Goal: Task Accomplishment & Management: Manage account settings

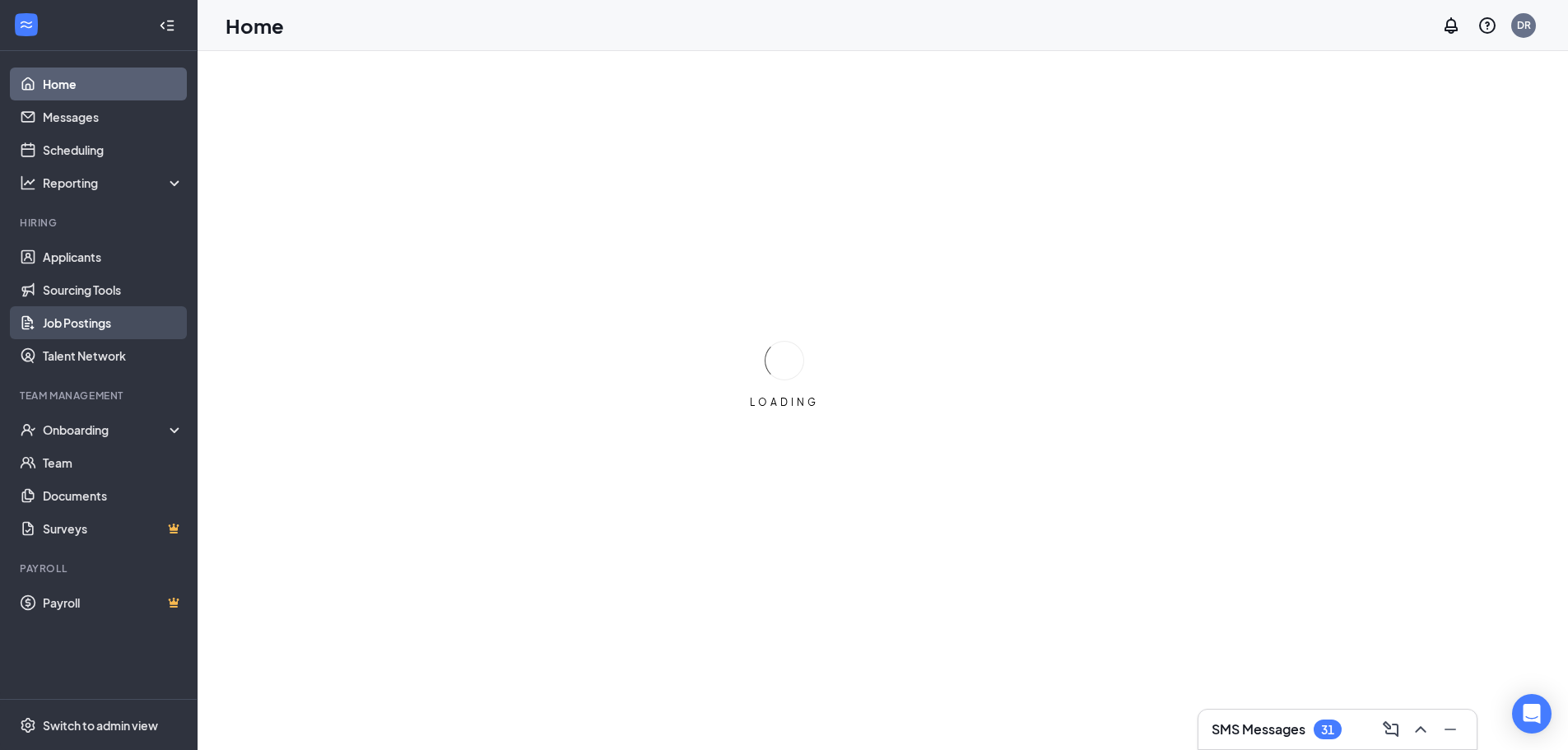
click at [94, 326] on link "Job Postings" at bounding box center [113, 323] width 141 height 33
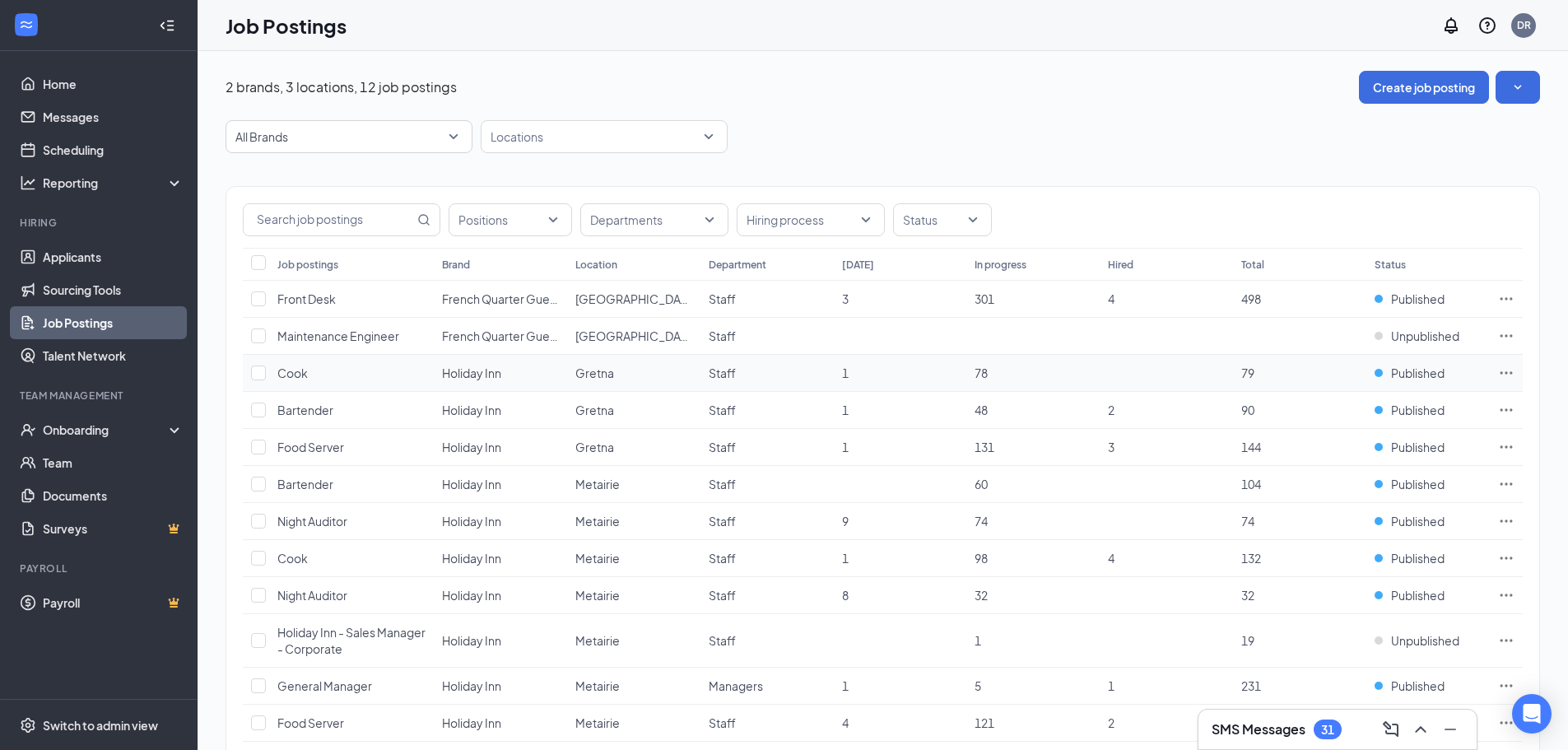
scroll to position [83, 0]
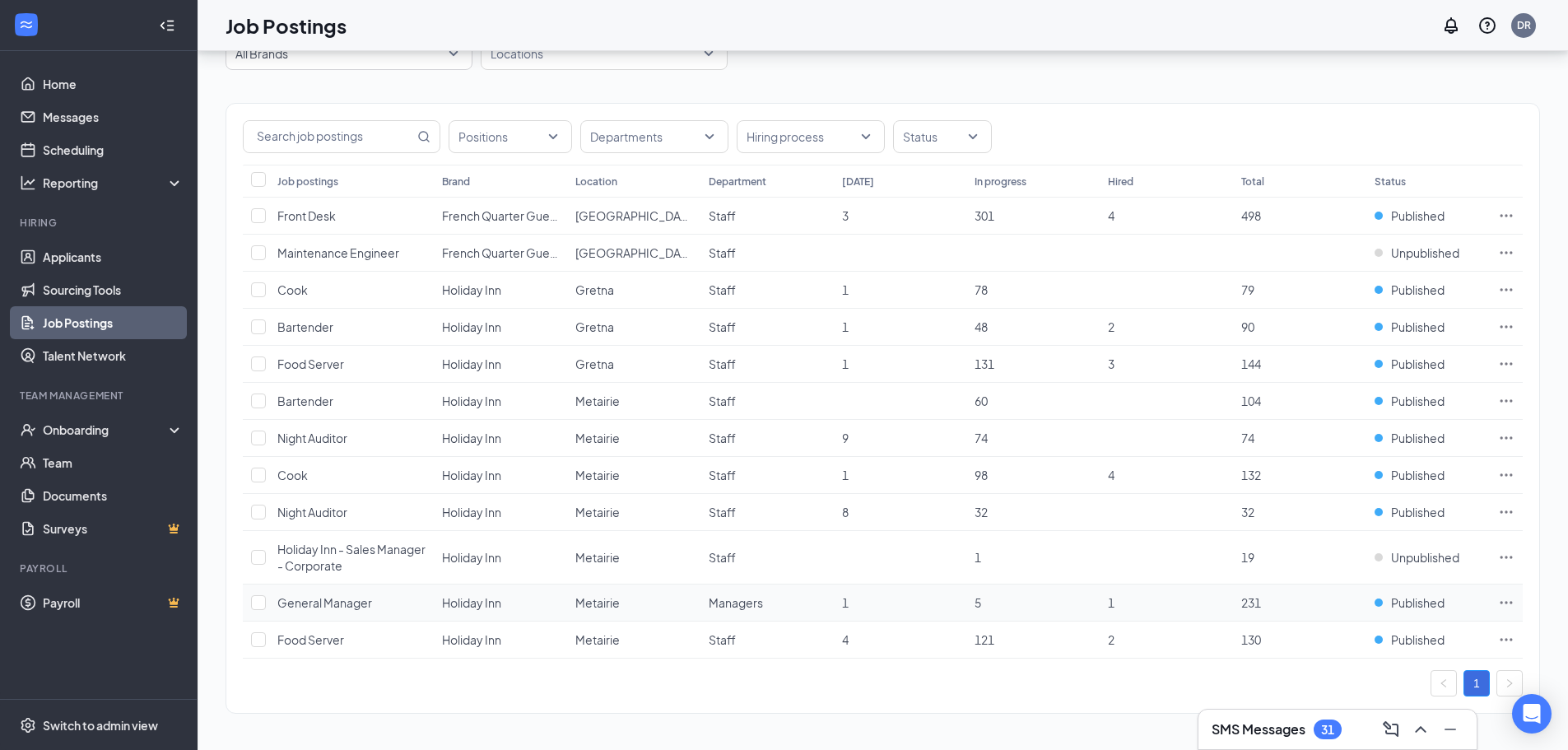
click at [1499, 600] on icon "Ellipses" at bounding box center [1506, 603] width 17 height 17
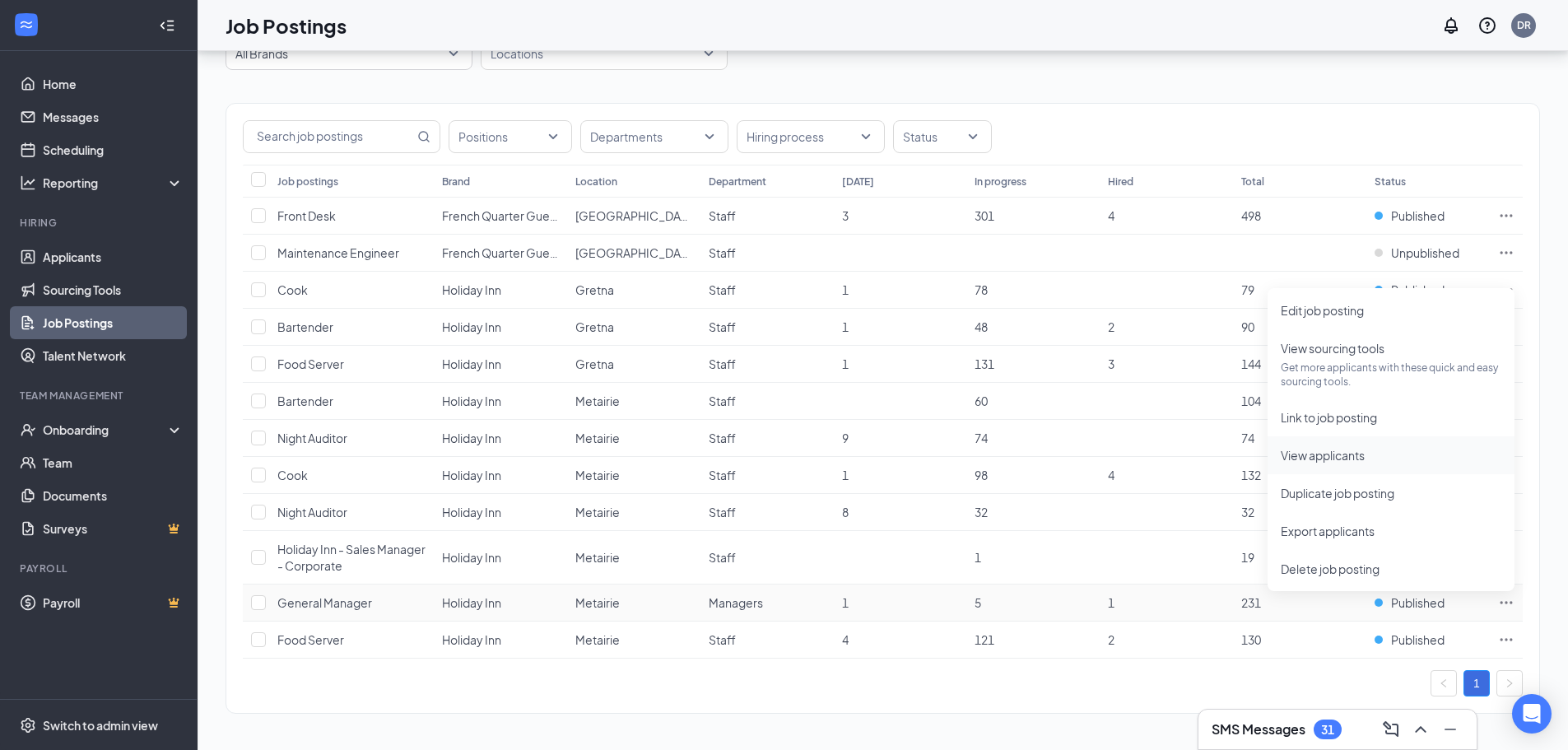
click at [1369, 455] on span "View applicants" at bounding box center [1391, 455] width 220 height 18
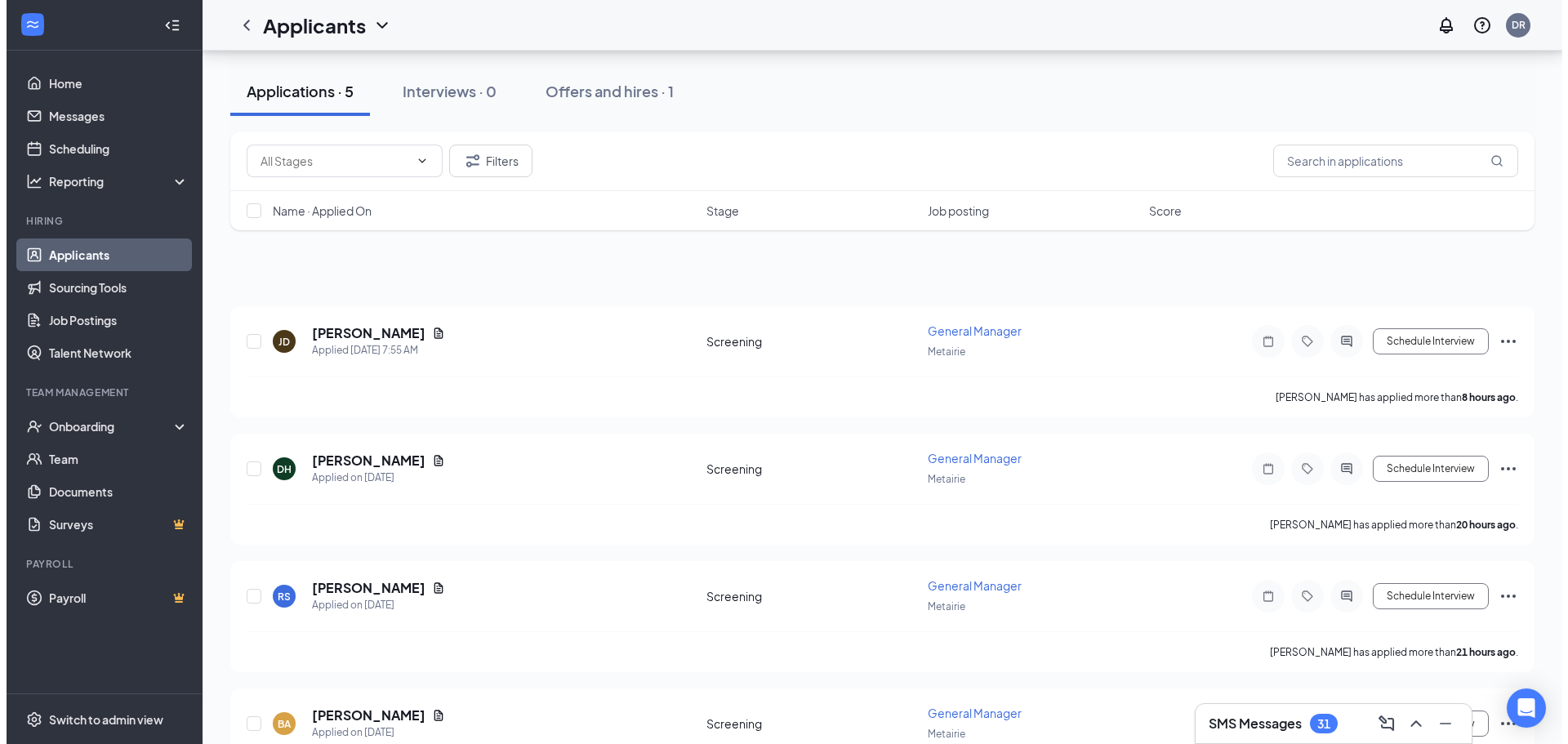
scroll to position [324, 0]
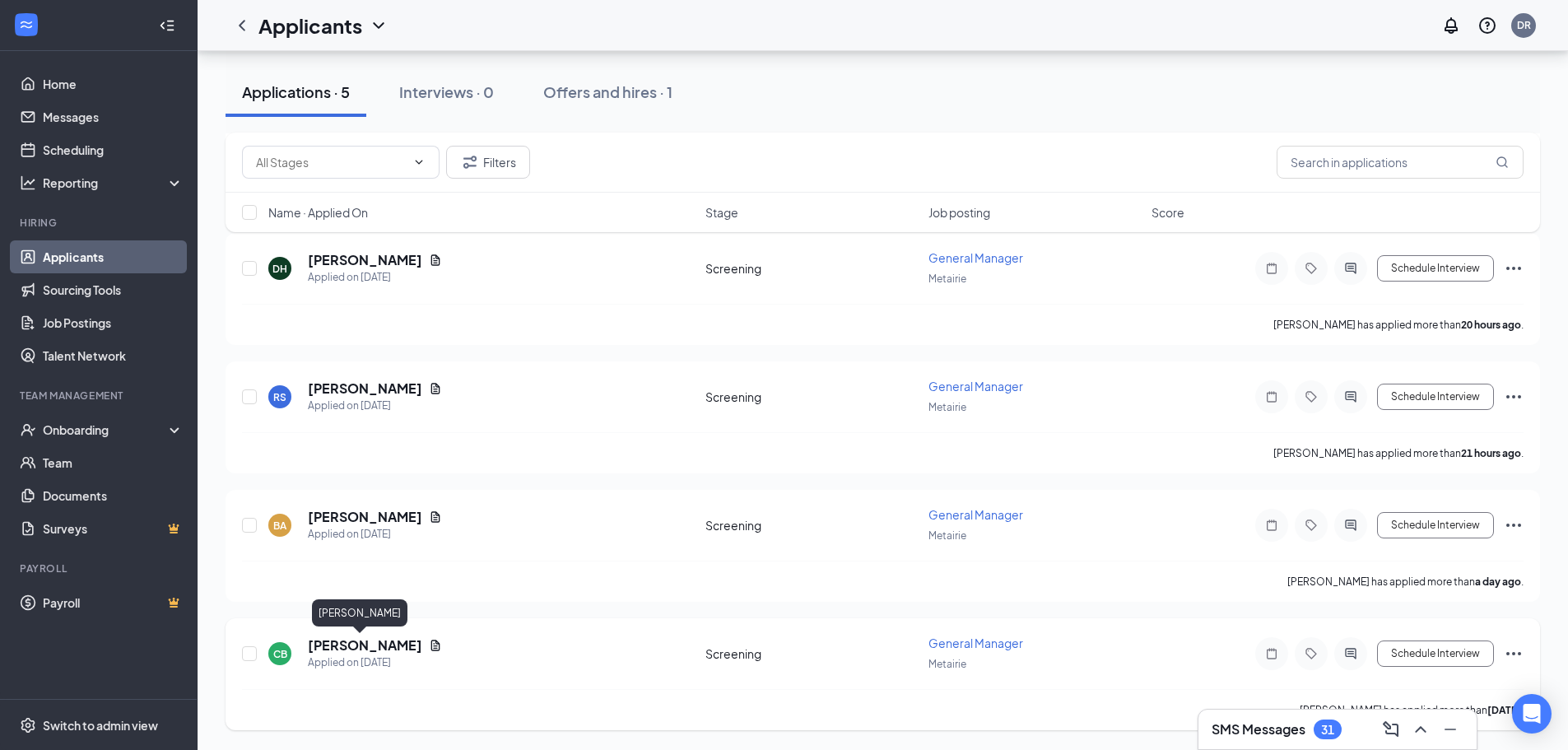
click at [349, 639] on h5 "[PERSON_NAME]" at bounding box center [365, 645] width 114 height 18
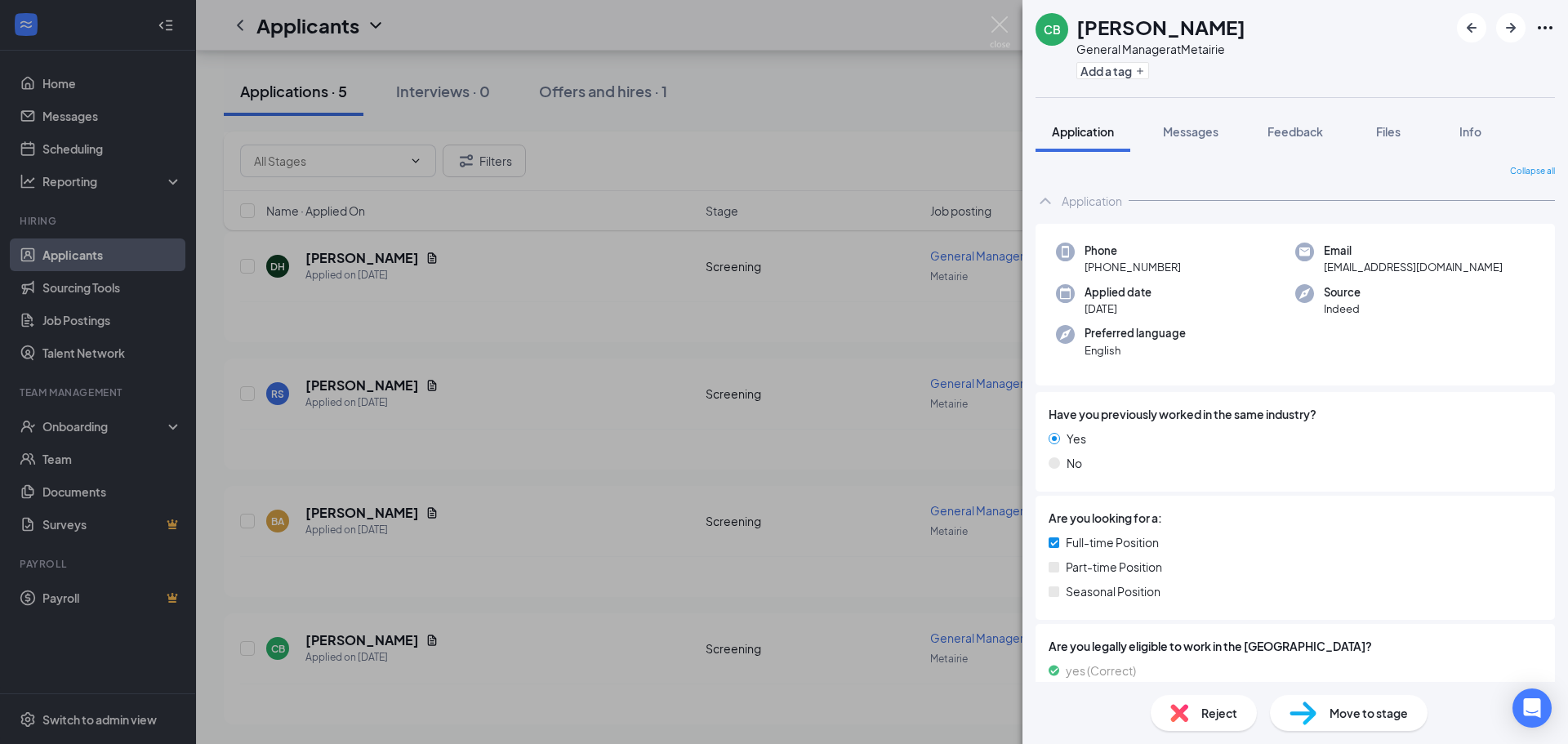
drag, startPoint x: 1170, startPoint y: 269, endPoint x: 1115, endPoint y: 269, distance: 55.0
click at [1115, 269] on span "[PHONE_NUMBER]" at bounding box center [1132, 267] width 96 height 16
drag, startPoint x: 1193, startPoint y: 265, endPoint x: 1096, endPoint y: 268, distance: 97.0
click at [1096, 268] on div "Phone [PHONE_NUMBER]" at bounding box center [1175, 259] width 239 height 34
copy span "[PHONE_NUMBER]"
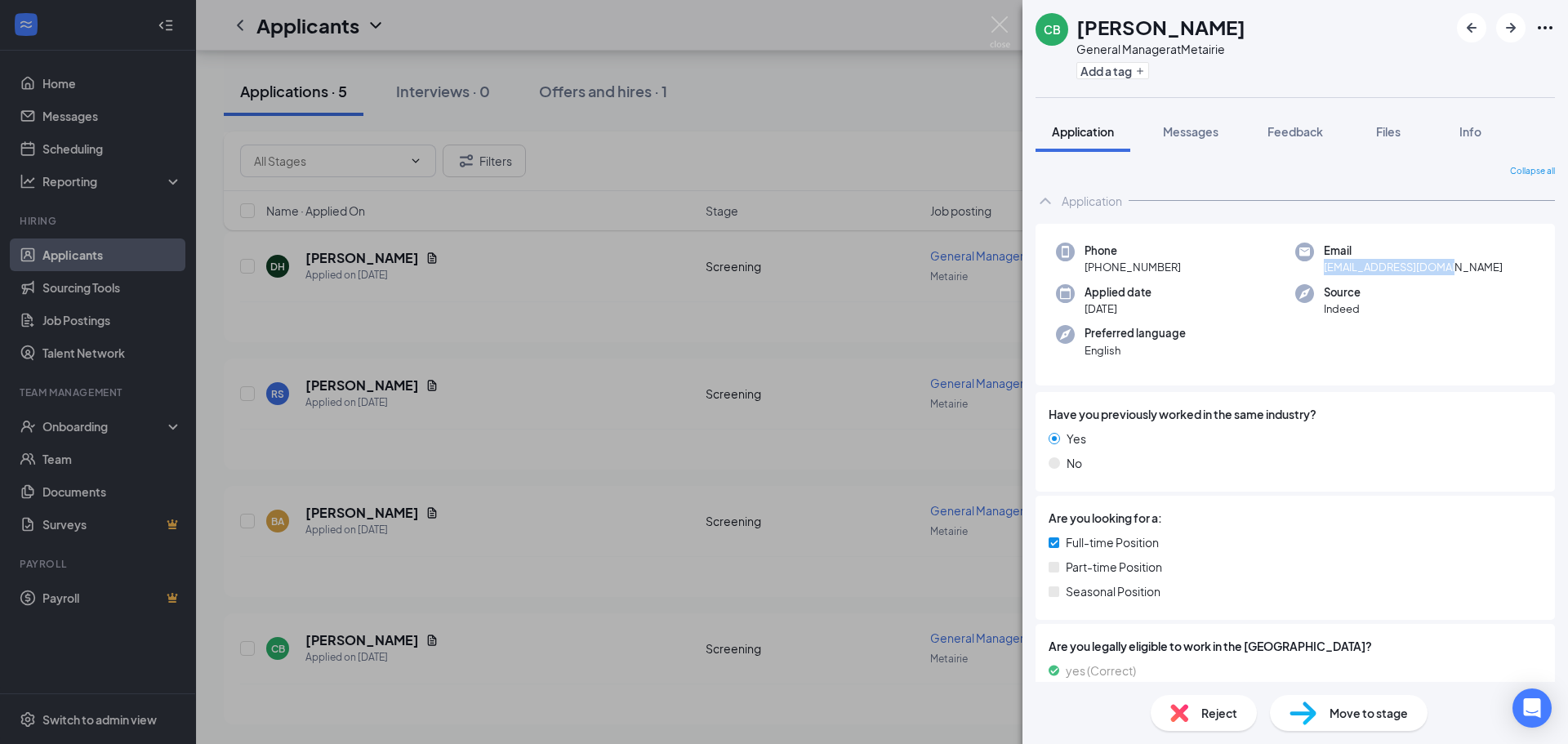
drag, startPoint x: 1463, startPoint y: 266, endPoint x: 1319, endPoint y: 272, distance: 144.1
click at [1319, 272] on div "Email [EMAIL_ADDRESS][DOMAIN_NAME]" at bounding box center [1414, 259] width 239 height 34
copy span "[EMAIL_ADDRESS][DOMAIN_NAME]"
click at [987, 31] on div "CB [PERSON_NAME] General Manager at Metairie Add a tag Application Messages Fee…" at bounding box center [784, 372] width 1568 height 744
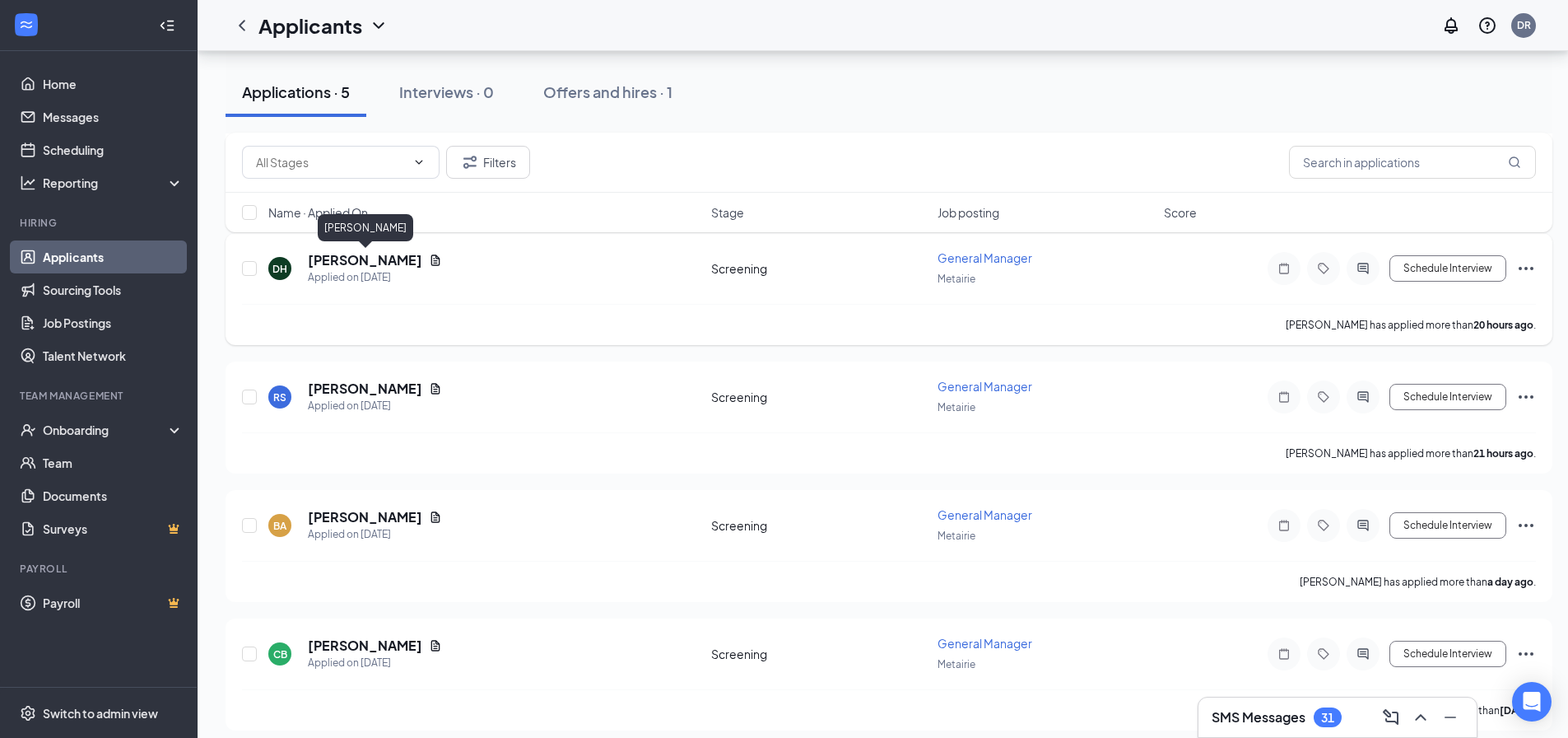
click at [383, 261] on h5 "[PERSON_NAME]" at bounding box center [365, 260] width 114 height 18
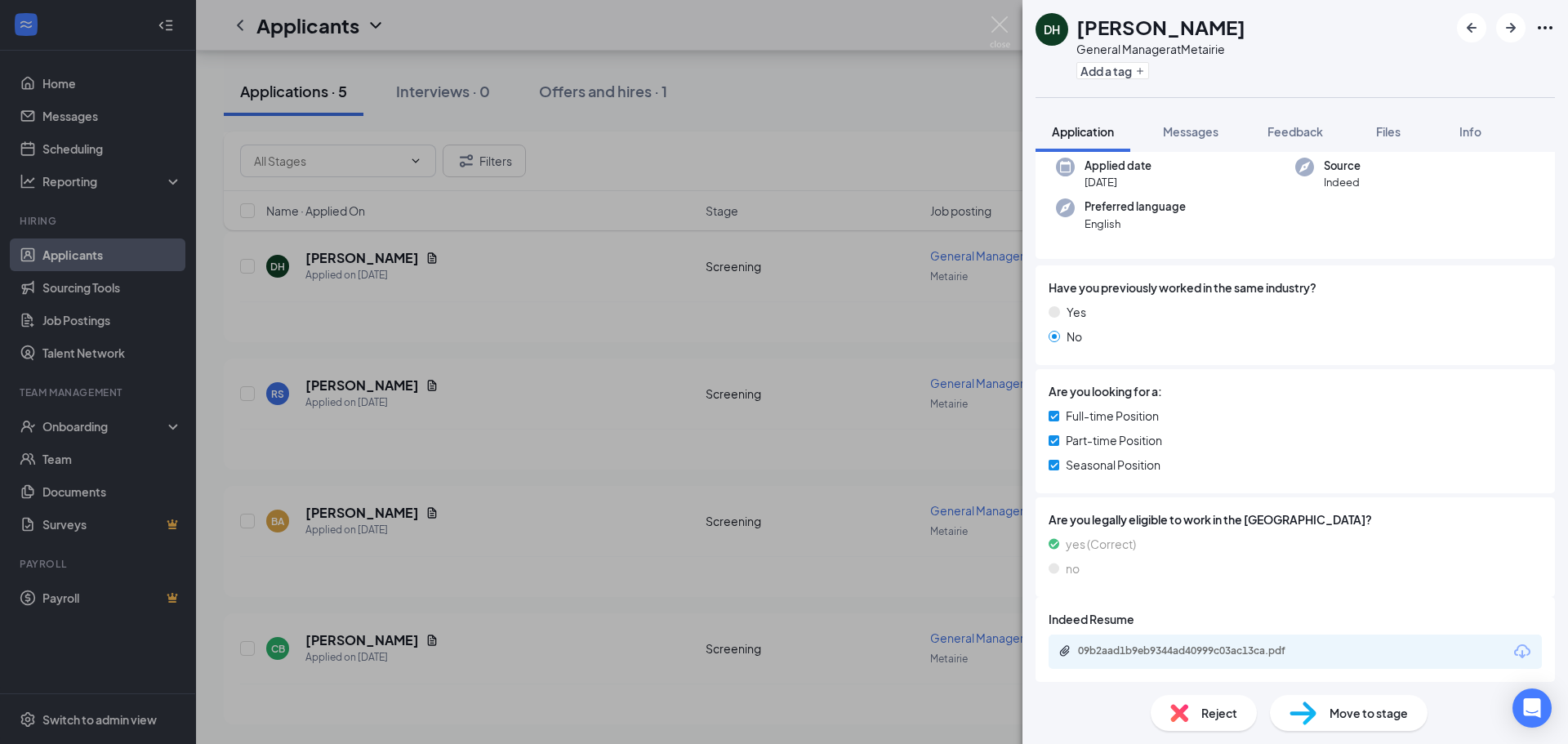
scroll to position [127, 0]
click at [1139, 645] on div "09b2aad1b9eb9344ad40999c03ac13ca.pdf" at bounding box center [1192, 650] width 228 height 13
click at [1230, 713] on span "Reject" at bounding box center [1219, 713] width 36 height 18
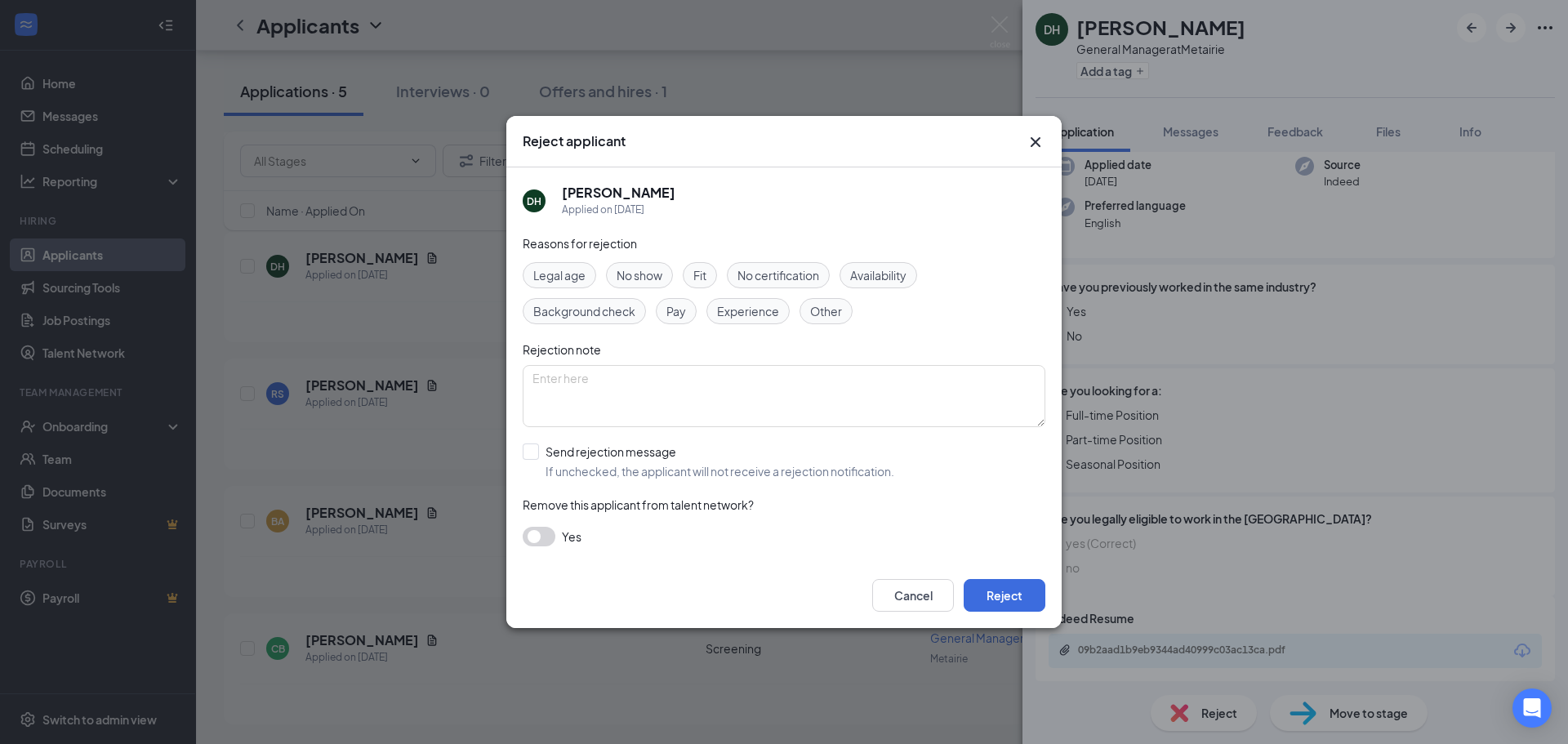
click at [664, 448] on input "Send rejection message If unchecked, the applicant will not receive a rejection…" at bounding box center [708, 462] width 371 height 36
checkbox input "true"
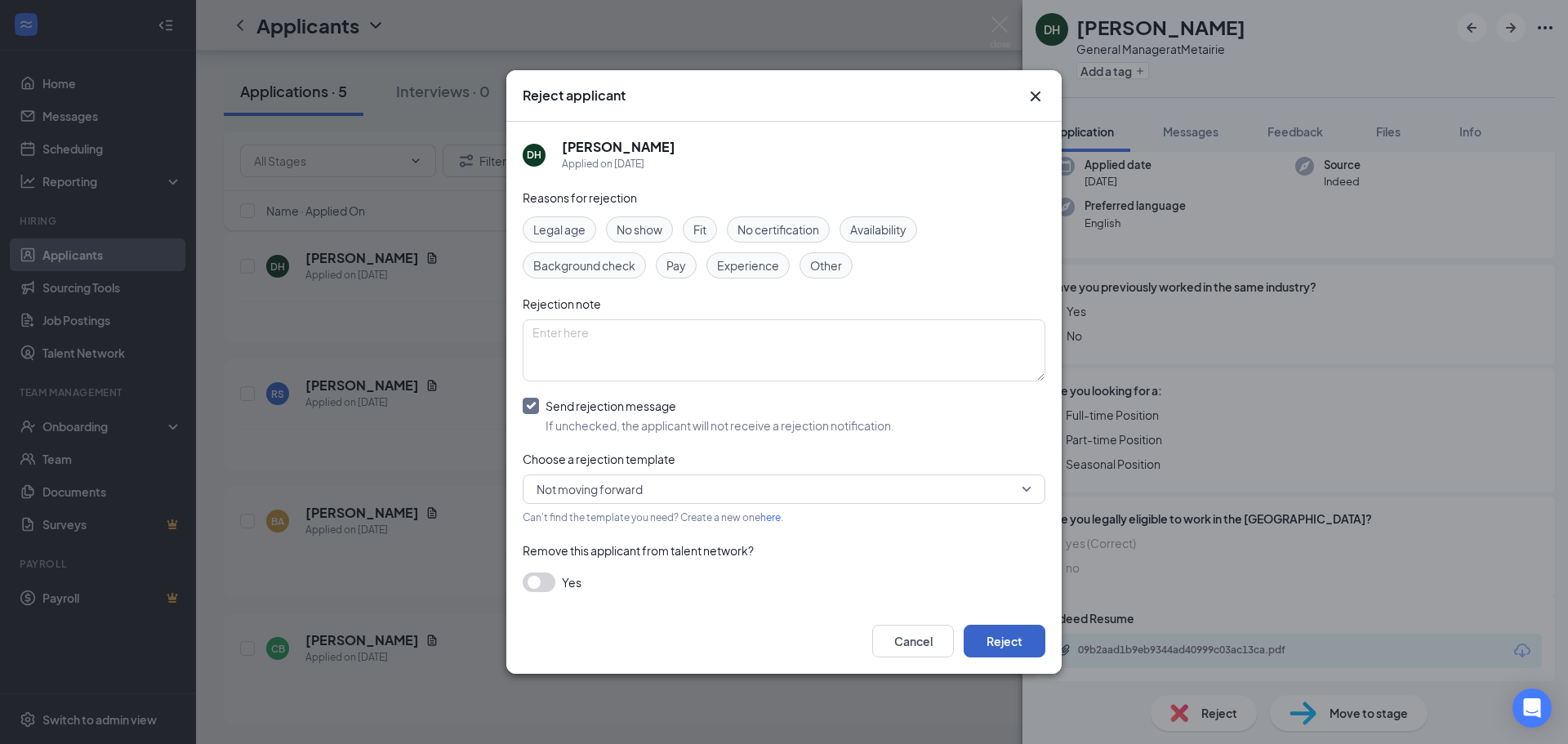
click at [1012, 631] on button "Reject" at bounding box center [1004, 641] width 81 height 33
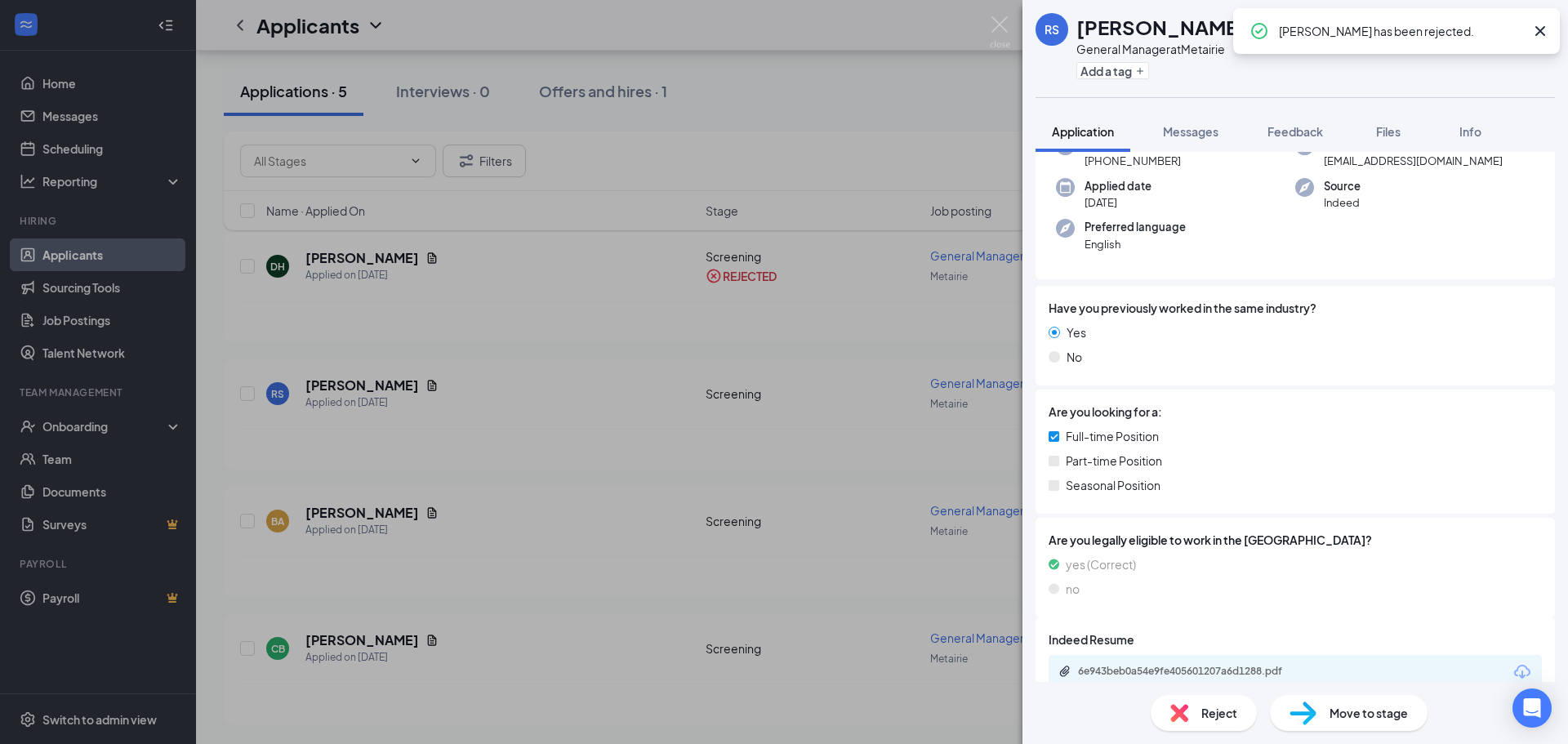
scroll to position [126, 0]
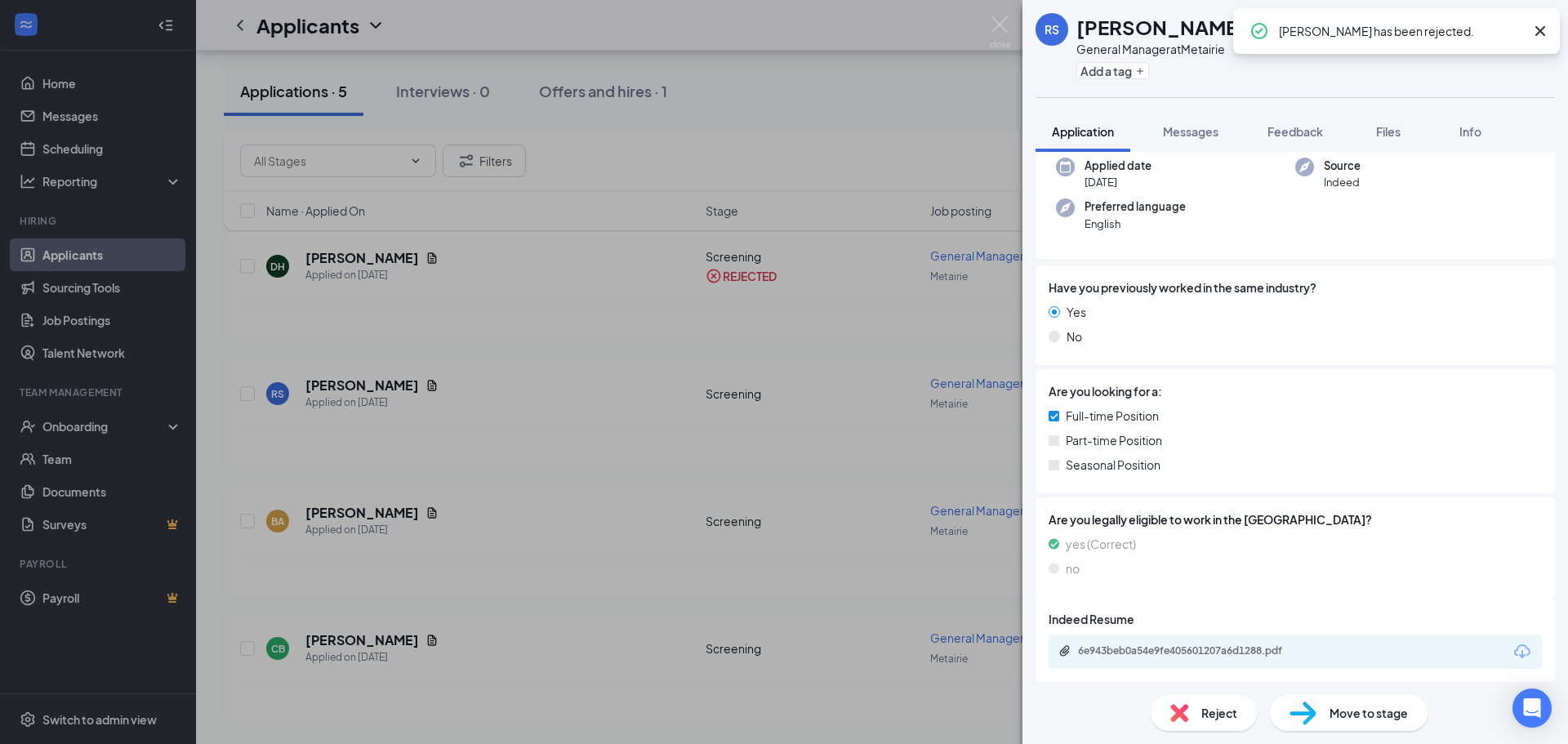
click at [1170, 645] on div "6e943beb0a54e9fe405601207a6d1288.pdf" at bounding box center [1192, 650] width 228 height 13
click at [1186, 709] on img at bounding box center [1179, 713] width 18 height 18
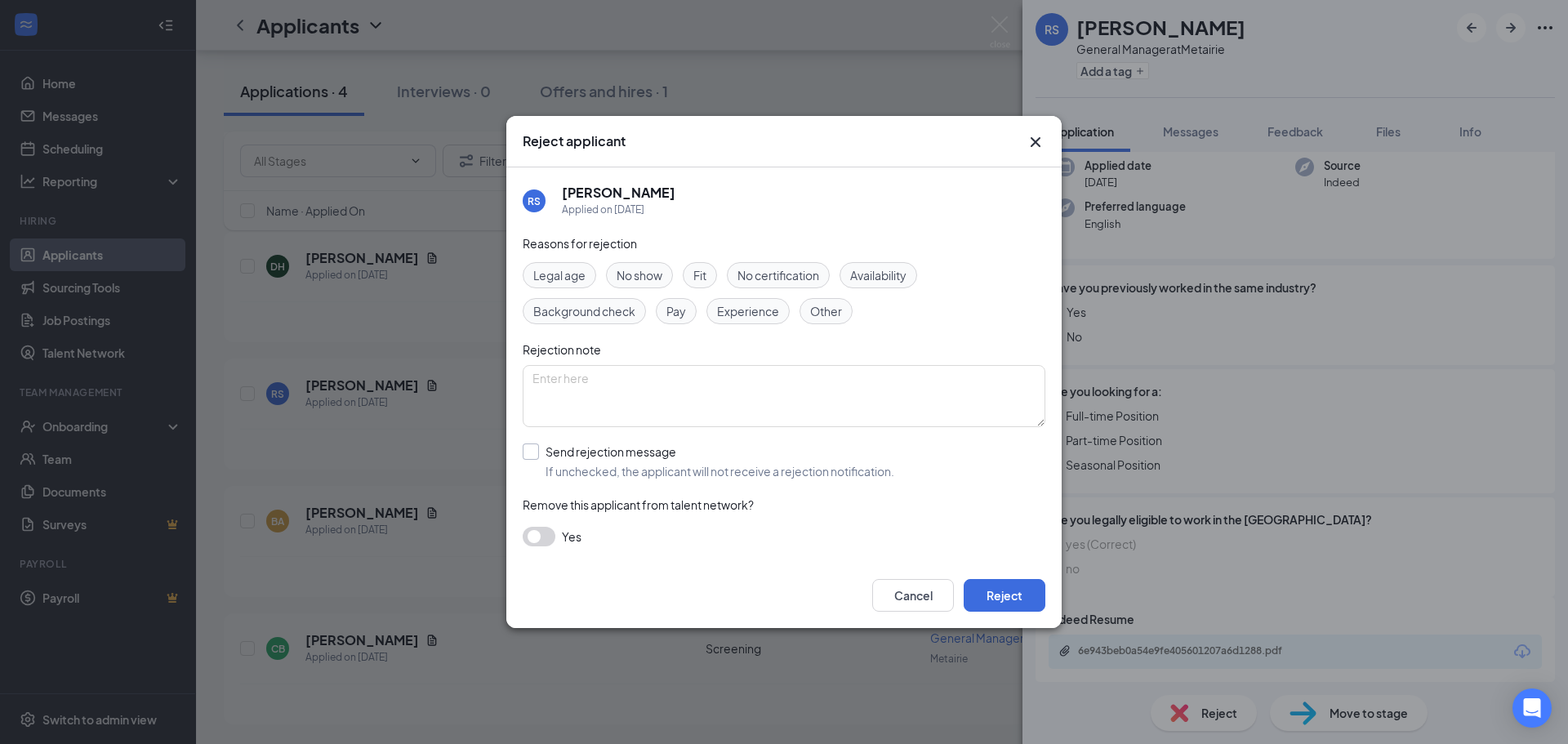
click at [652, 449] on input "Send rejection message If unchecked, the applicant will not receive a rejection…" at bounding box center [708, 462] width 371 height 36
checkbox input "true"
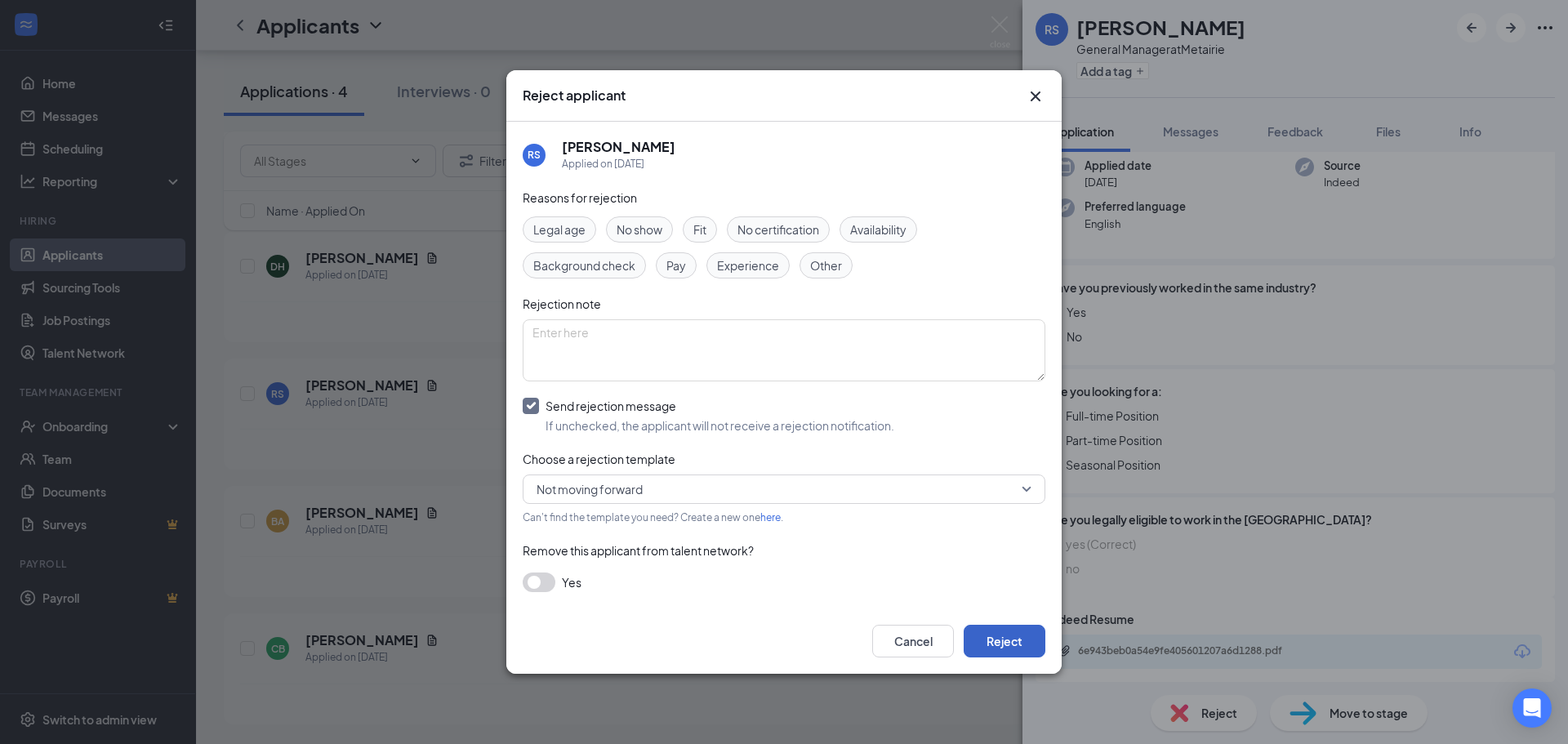
click at [1017, 638] on button "Reject" at bounding box center [1004, 641] width 81 height 33
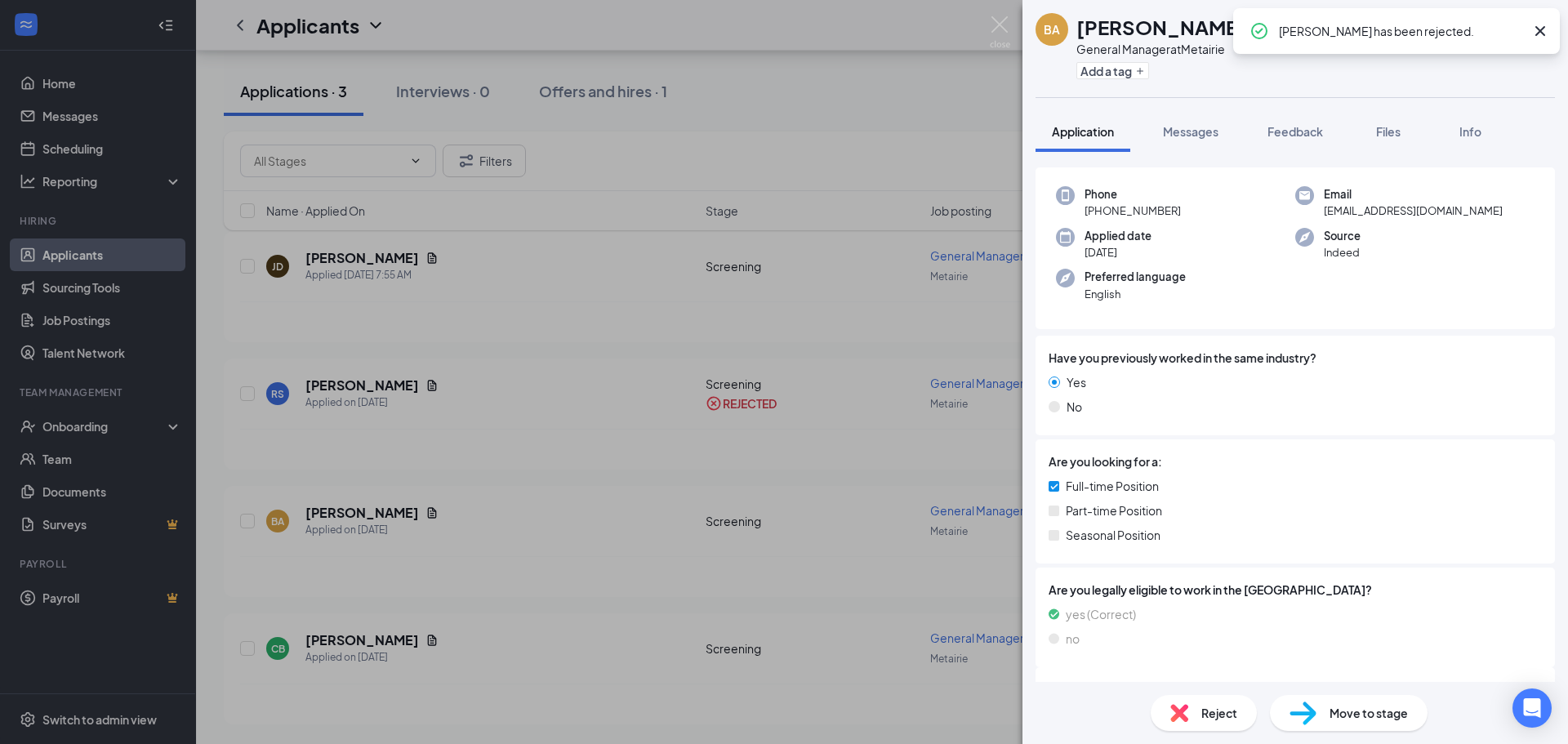
scroll to position [126, 0]
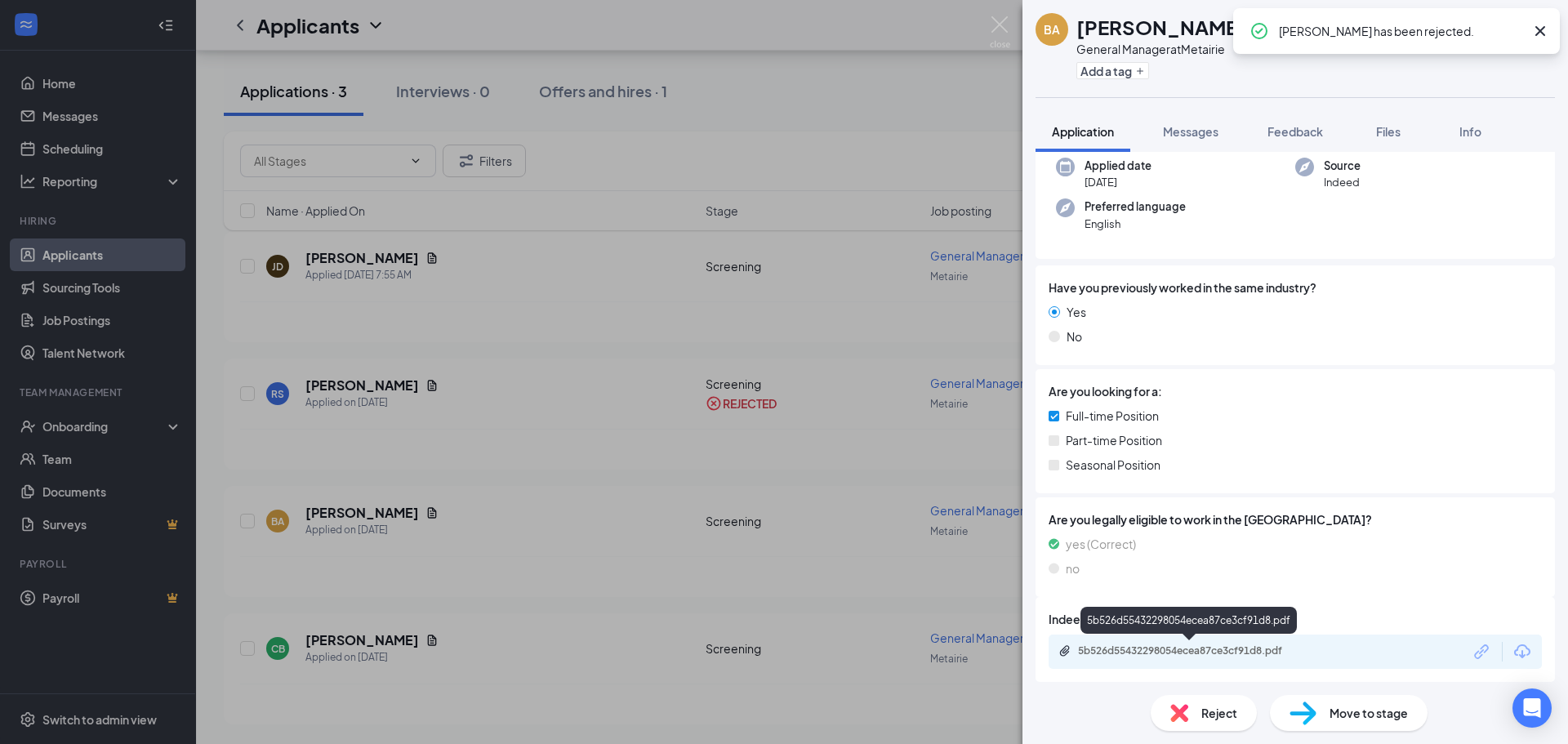
click at [1218, 644] on div "5b526d55432298054ecea87ce3cf91d8.pdf" at bounding box center [1192, 650] width 228 height 13
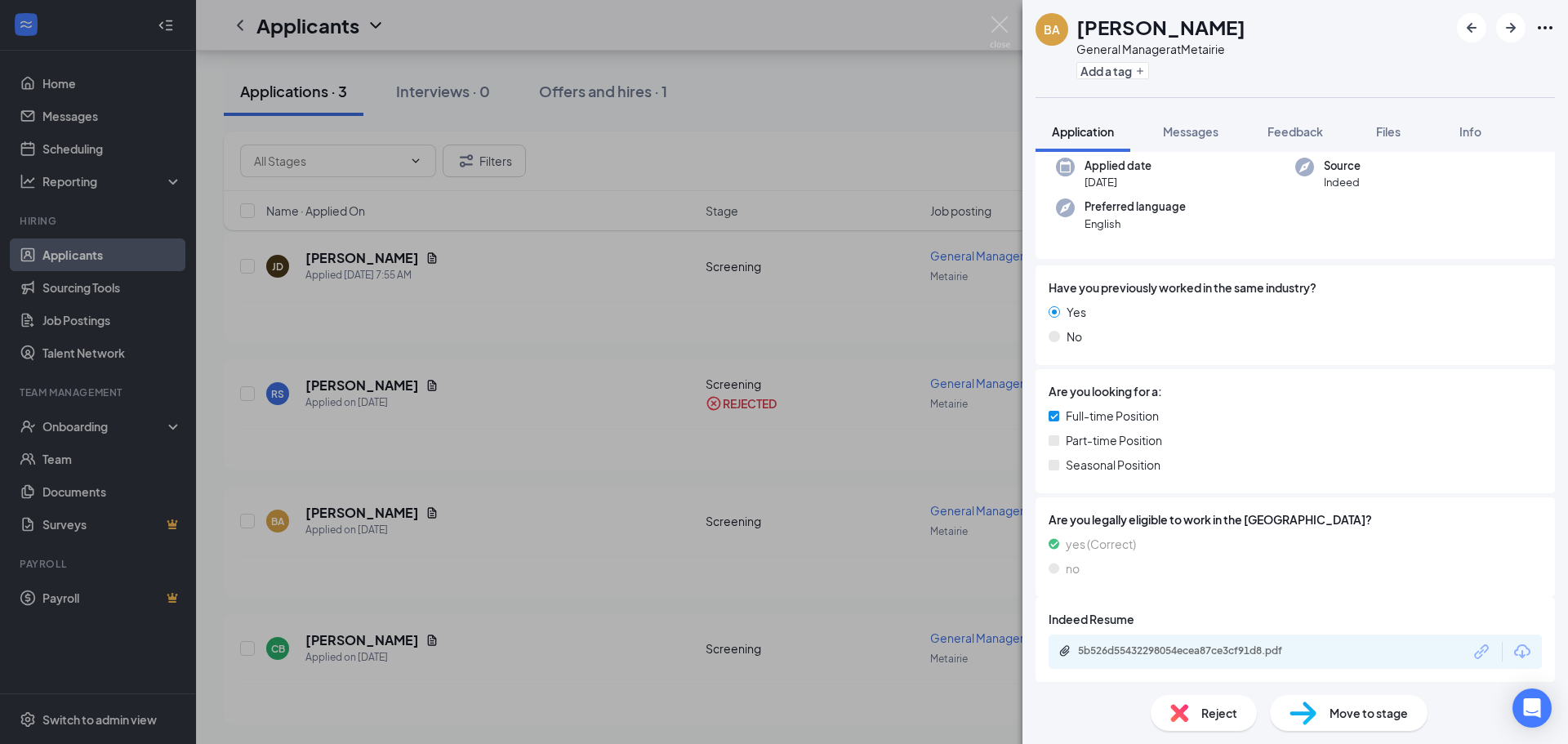
click at [1223, 722] on div "Reject" at bounding box center [1203, 713] width 106 height 36
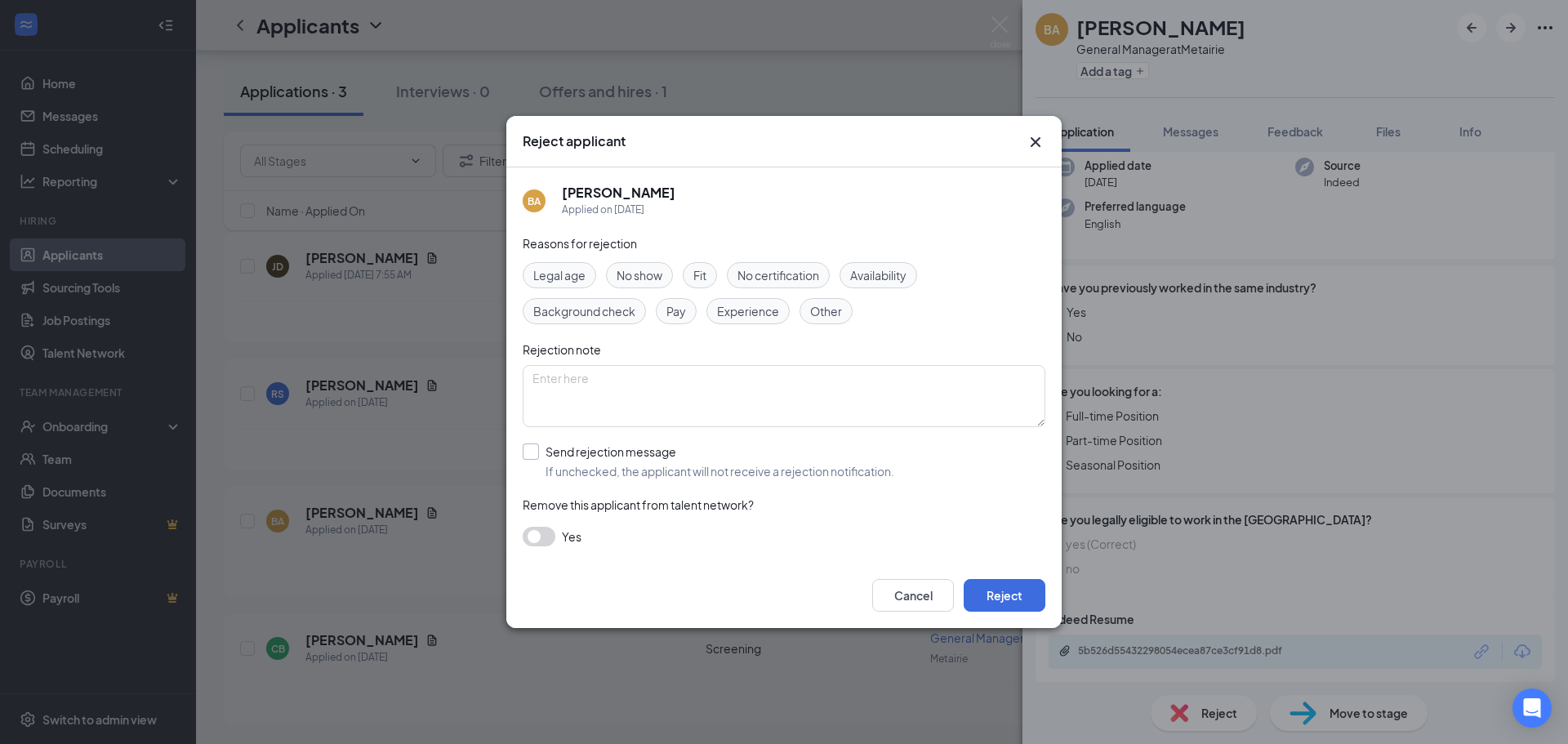
click at [559, 445] on input "Send rejection message If unchecked, the applicant will not receive a rejection…" at bounding box center [708, 462] width 371 height 36
checkbox input "true"
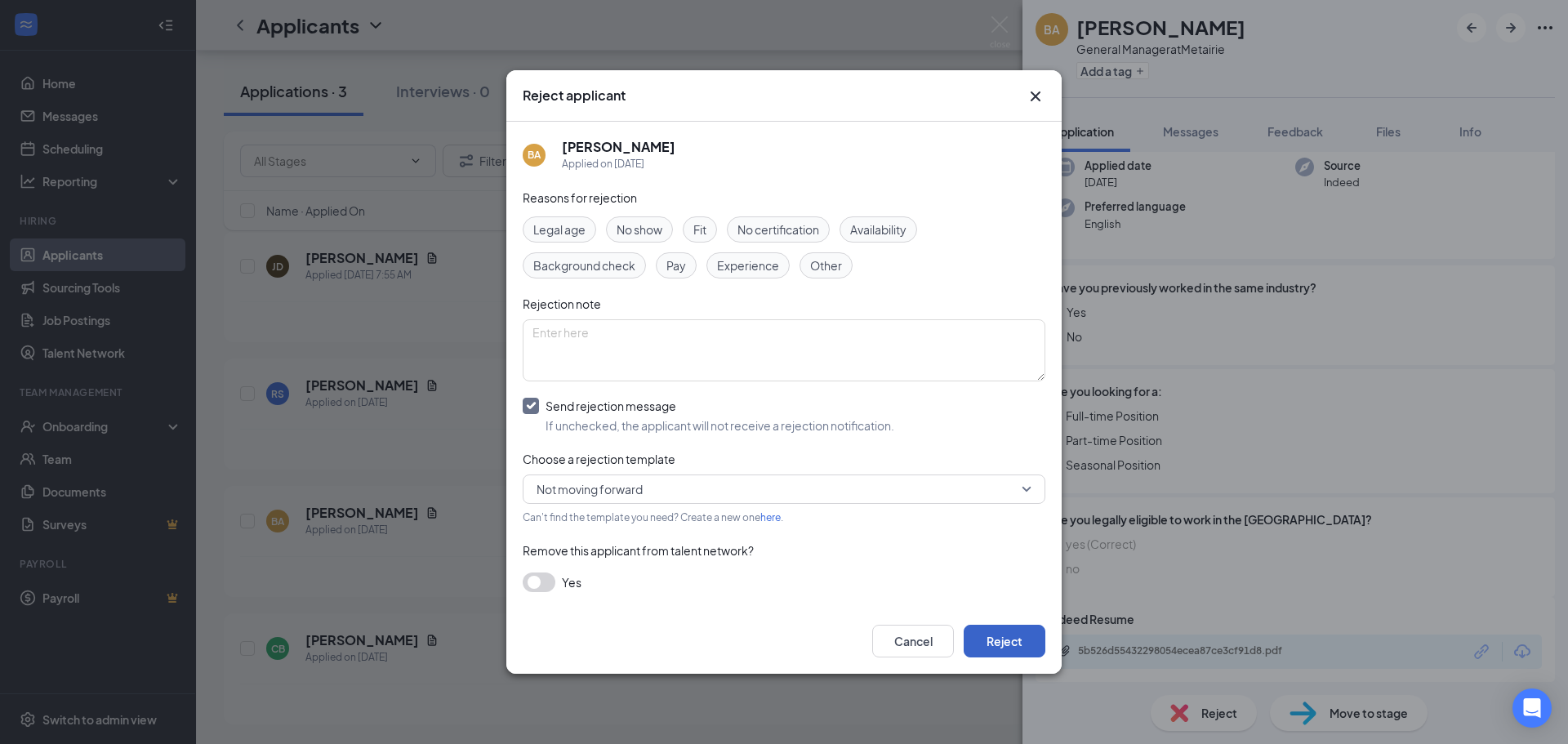
click at [1014, 650] on button "Reject" at bounding box center [1004, 641] width 81 height 33
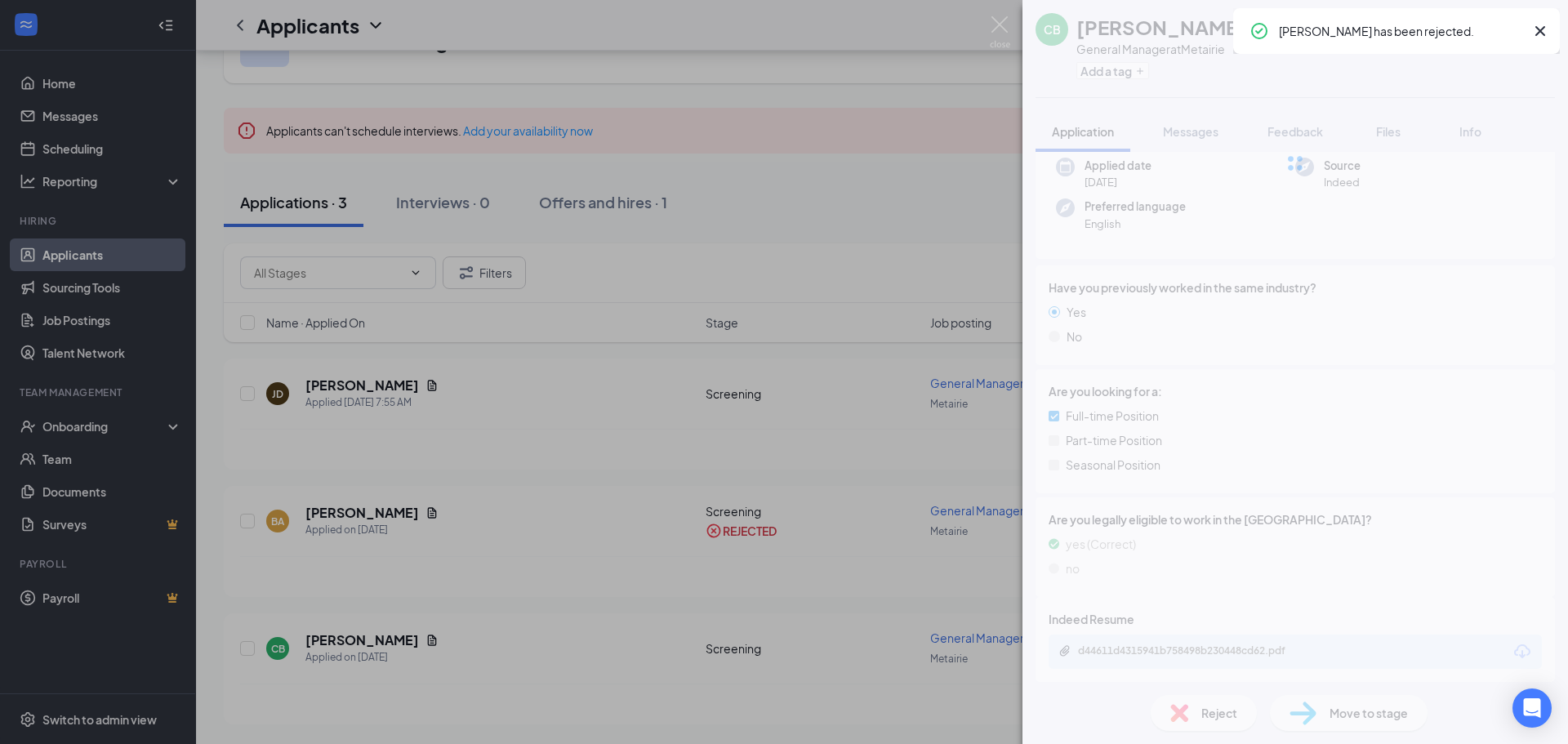
scroll to position [69, 0]
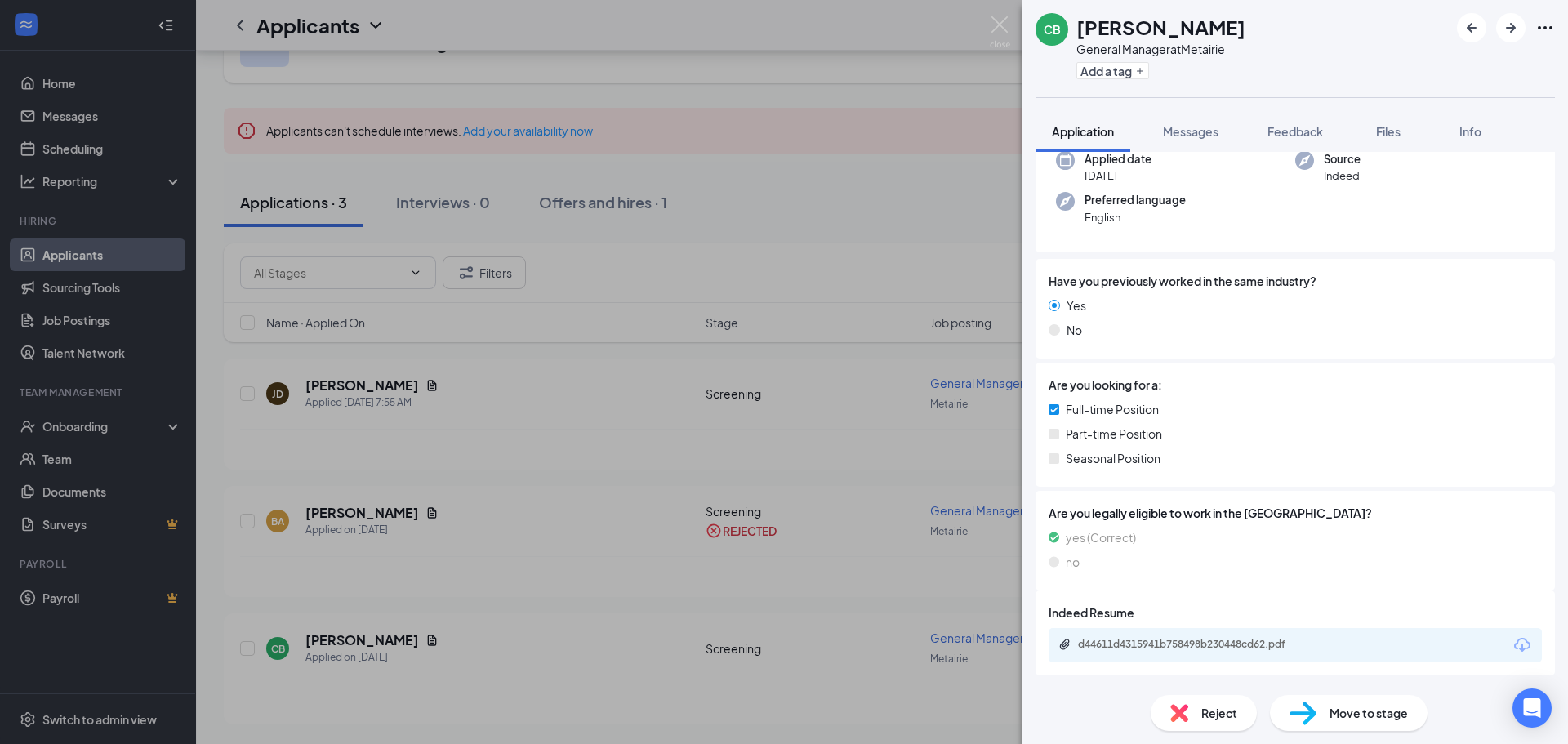
click at [1350, 712] on span "Move to stage" at bounding box center [1368, 713] width 78 height 18
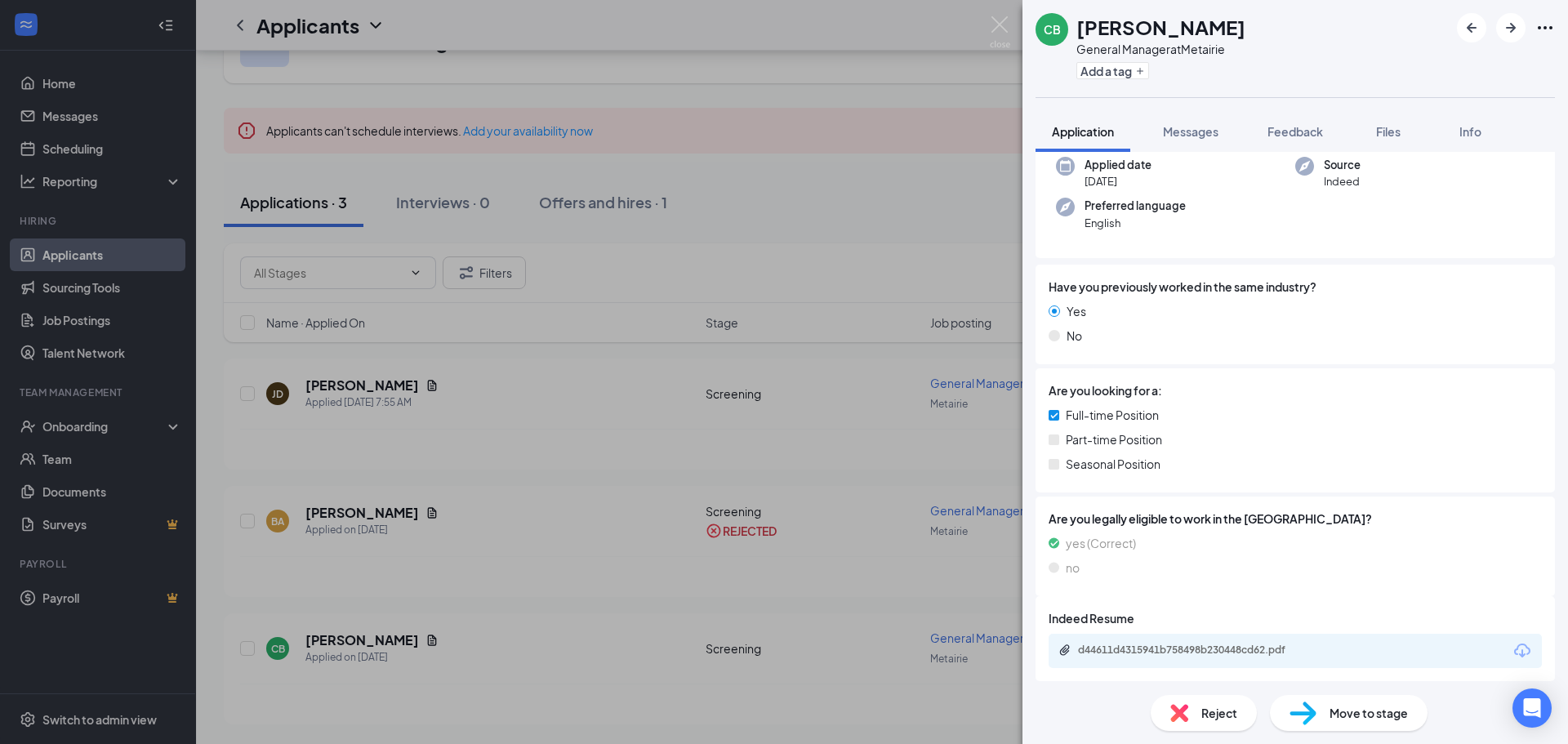
type input "Onsite Interview (next stage)"
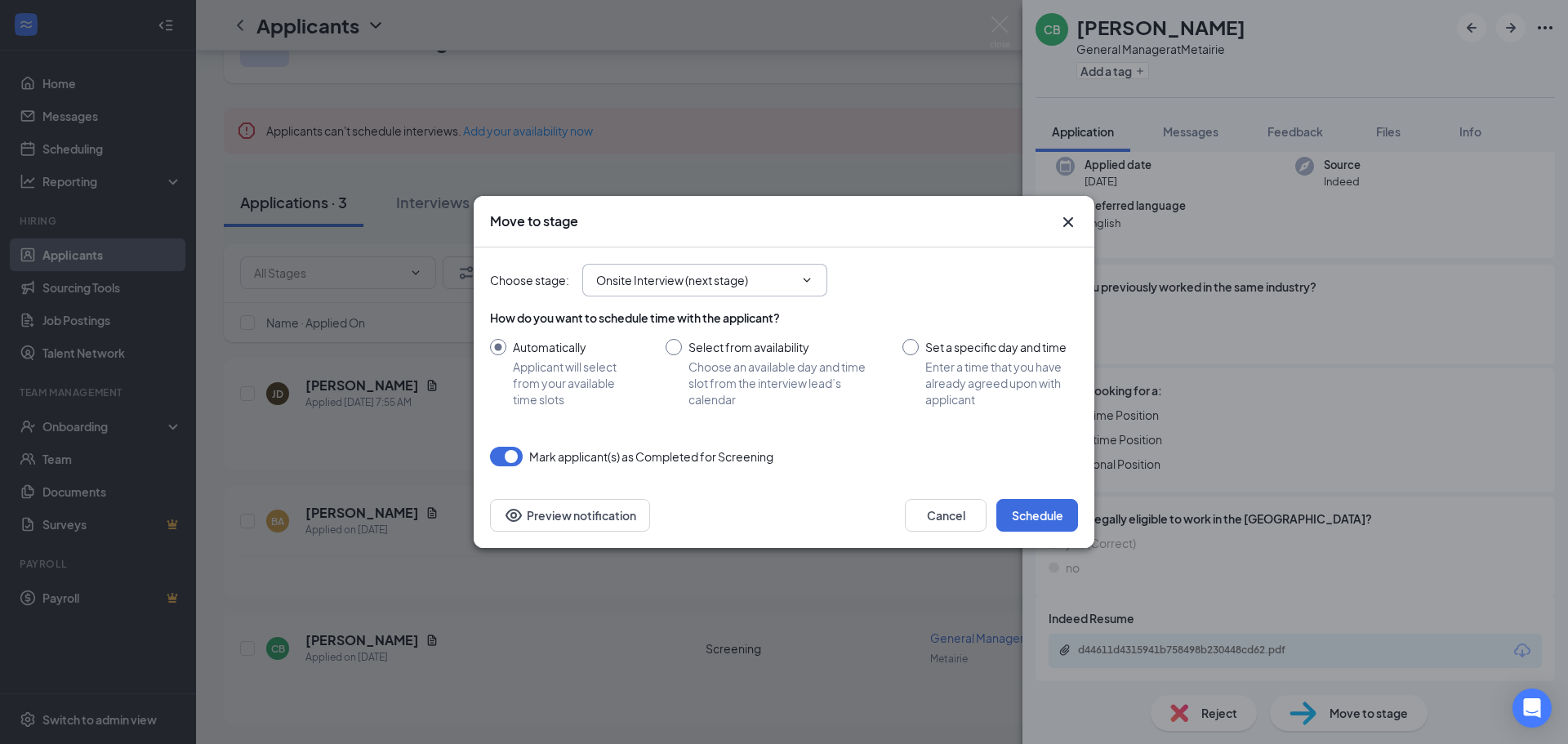
click at [774, 274] on input "Onsite Interview (next stage)" at bounding box center [695, 280] width 198 height 18
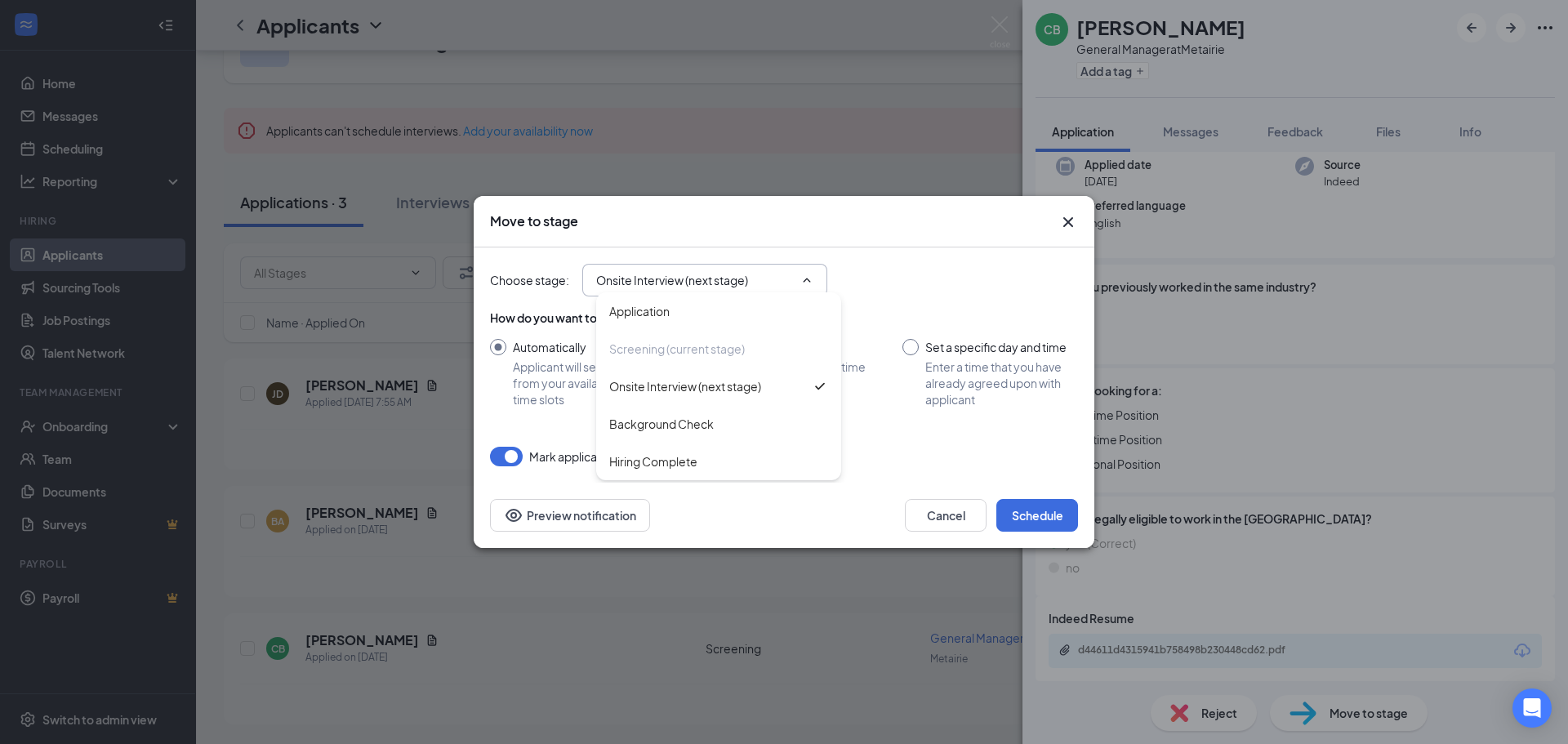
click at [774, 274] on input "Onsite Interview (next stage)" at bounding box center [695, 280] width 198 height 18
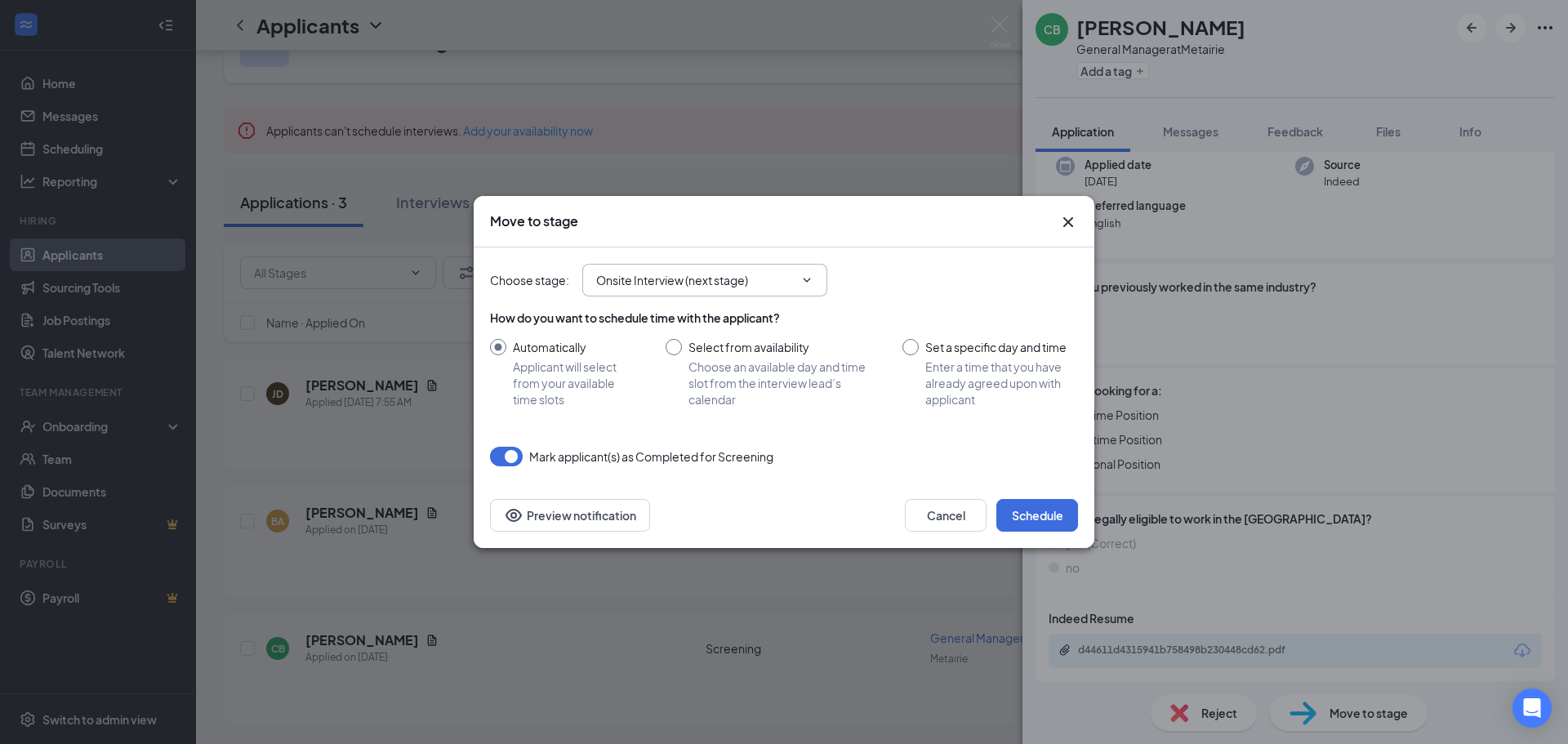
click at [498, 452] on button "button" at bounding box center [506, 457] width 33 height 20
click at [916, 343] on input "Set a specific day and time Enter a time that you have already agreed upon with…" at bounding box center [991, 374] width 176 height 69
radio input "true"
radio input "false"
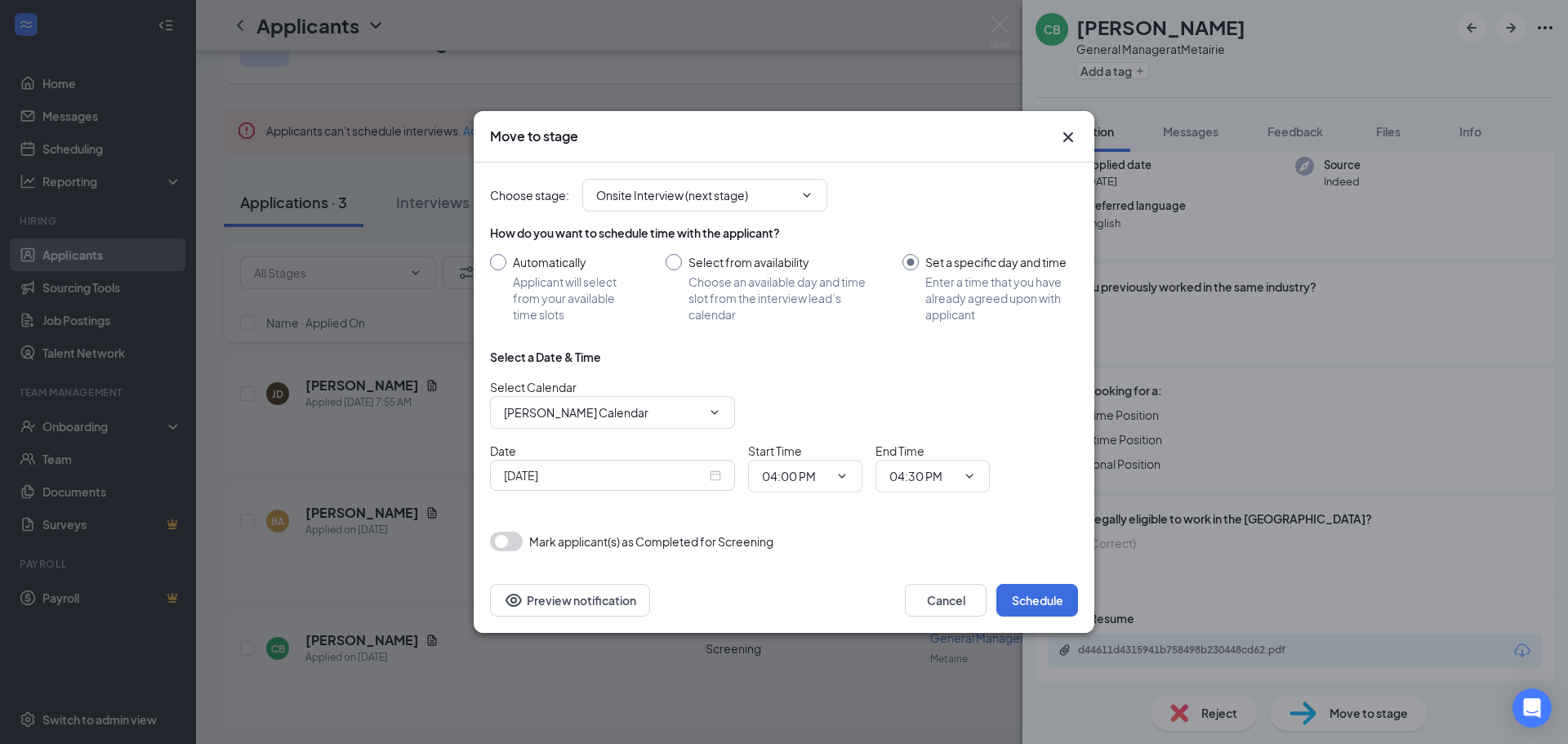
click at [710, 476] on div "[DATE]" at bounding box center [612, 475] width 217 height 18
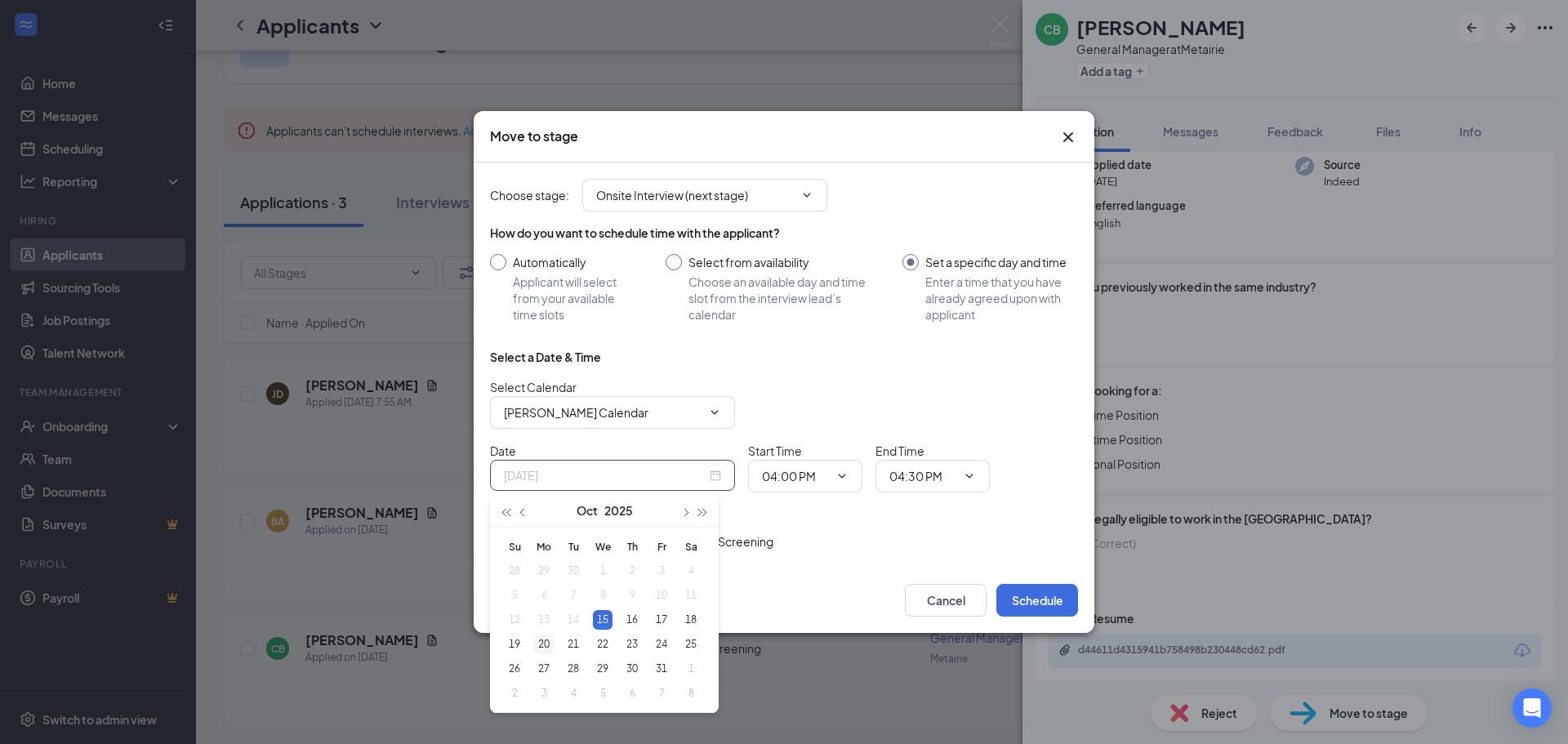
type input "[DATE]"
click at [540, 643] on div "20" at bounding box center [544, 644] width 20 height 20
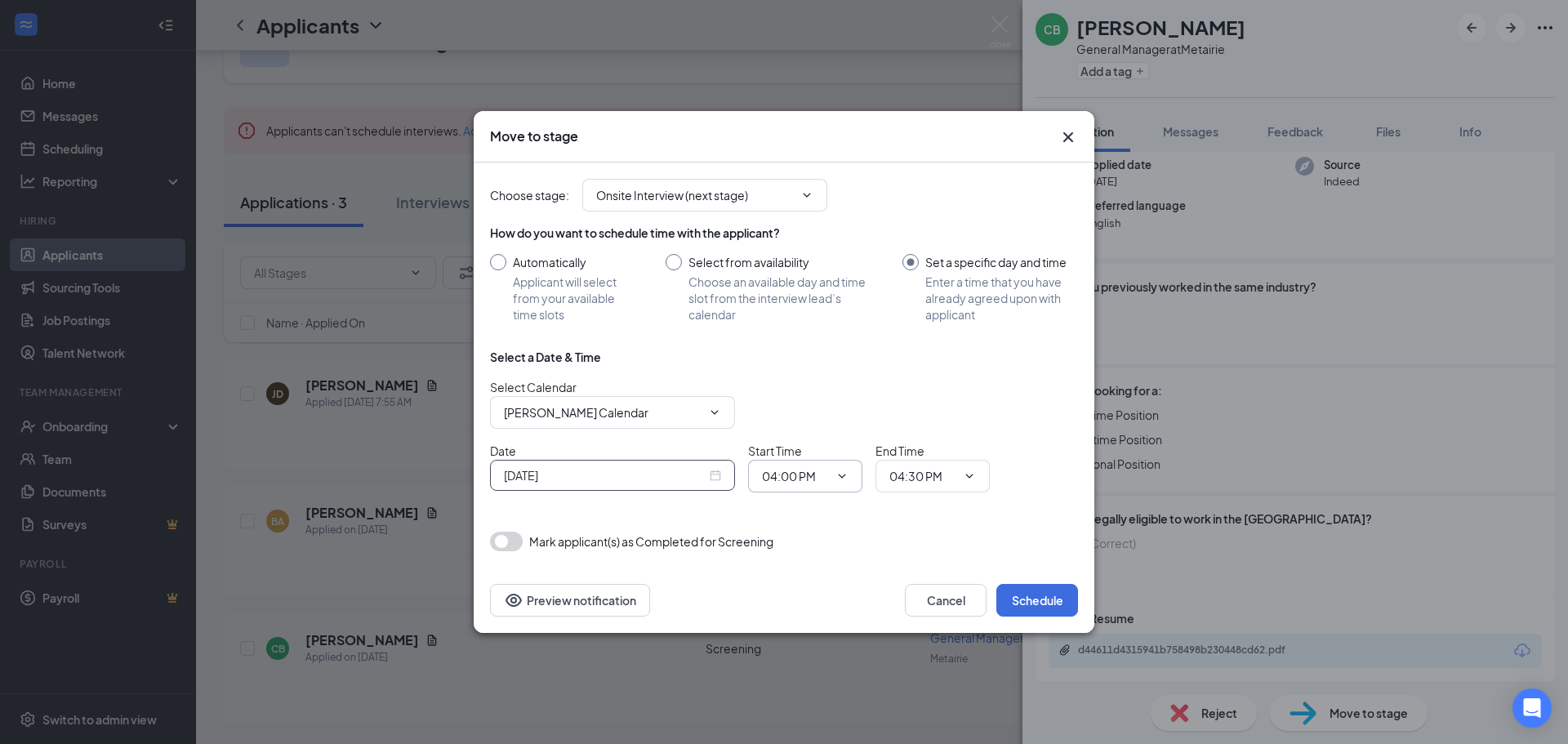
click at [838, 475] on icon "ChevronDown" at bounding box center [842, 476] width 13 height 13
click at [817, 391] on div "01:30 PM" at bounding box center [798, 388] width 48 height 18
type input "01:30 PM"
click at [950, 474] on input "04:30 PM" at bounding box center [923, 476] width 67 height 18
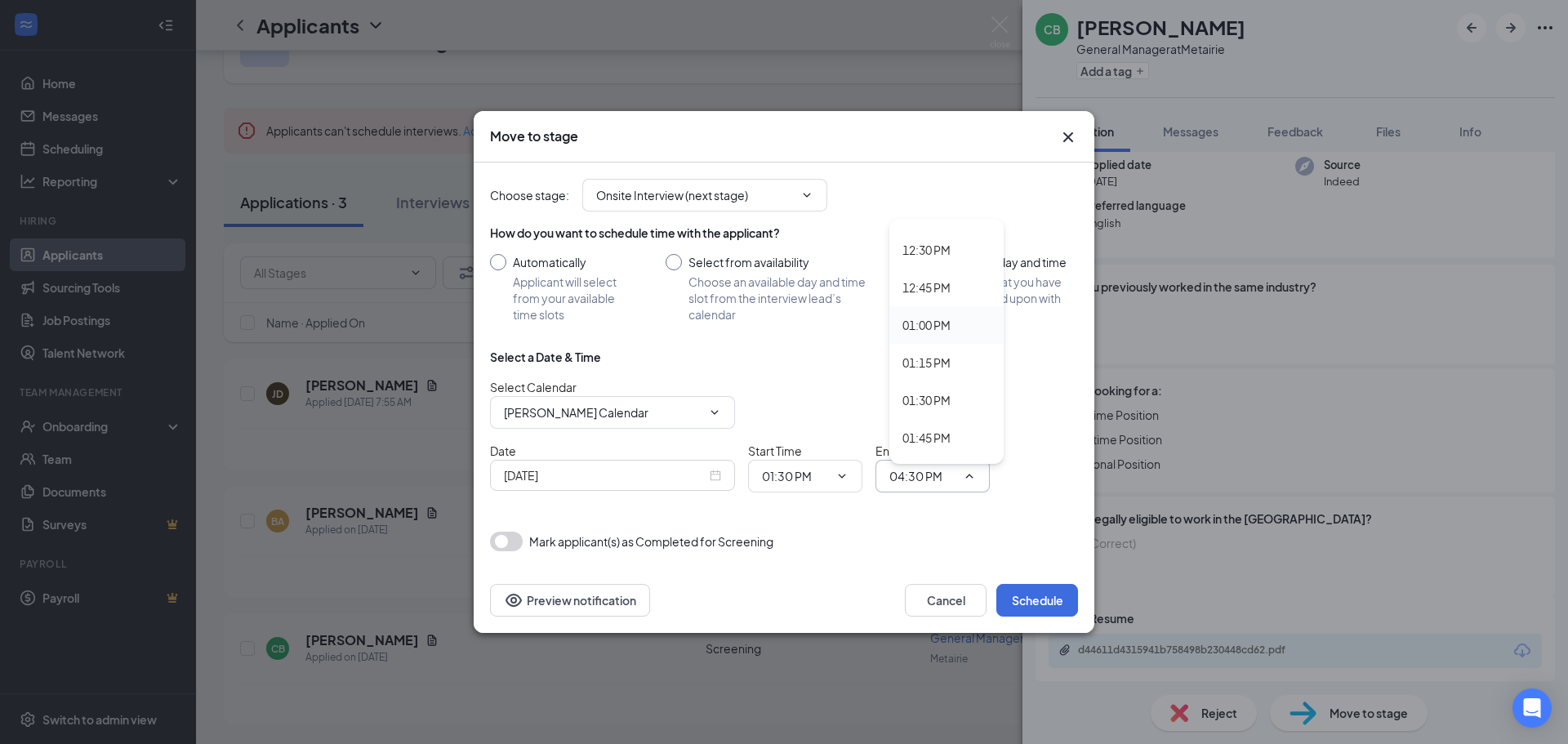
scroll to position [1959, 0]
click at [946, 450] on div "02:30 PM" at bounding box center [927, 457] width 48 height 18
type input "02:30 PM"
click at [498, 540] on button "button" at bounding box center [506, 541] width 33 height 20
click at [594, 603] on button "Preview notification" at bounding box center [569, 600] width 160 height 33
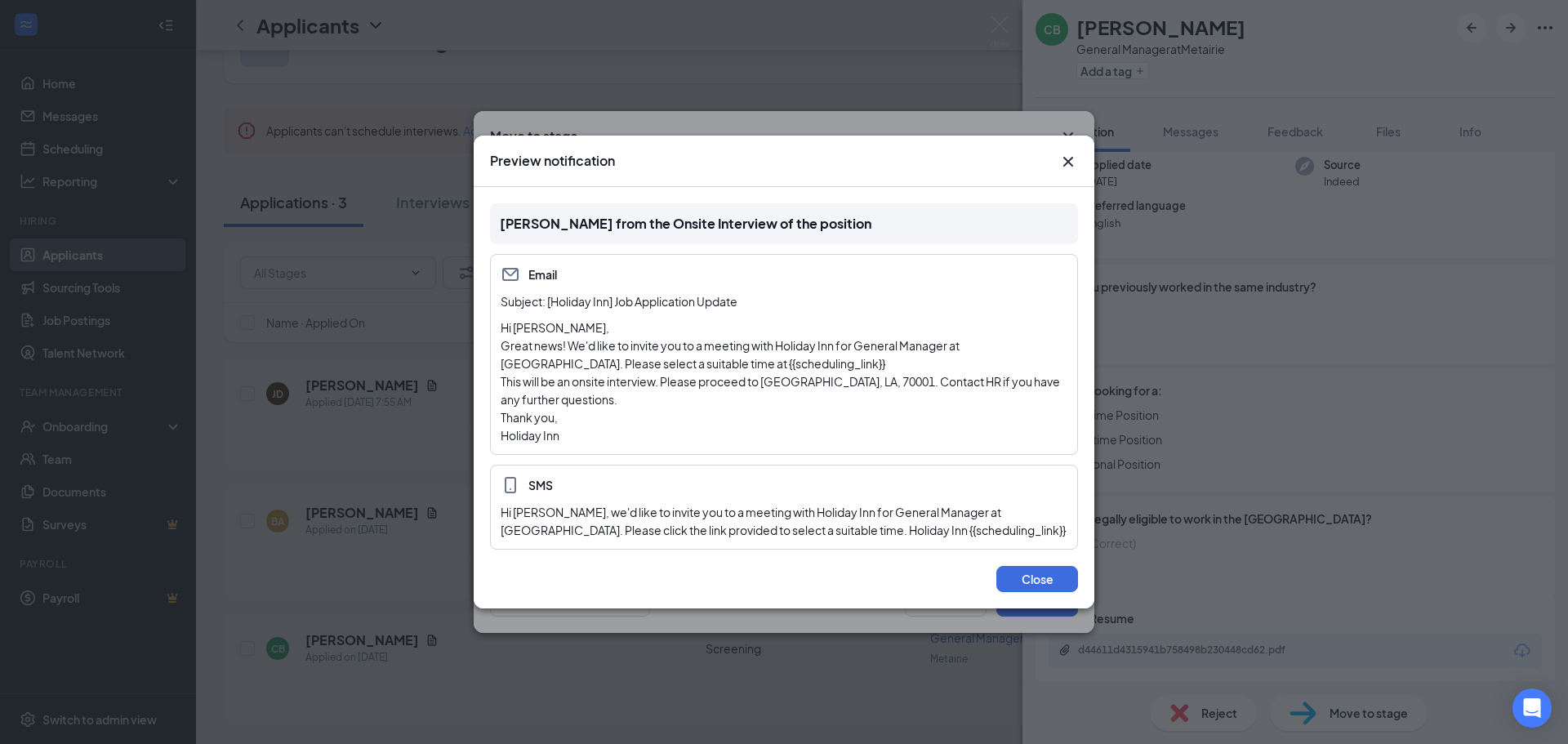
click at [1060, 161] on icon "Cross" at bounding box center [1068, 162] width 20 height 20
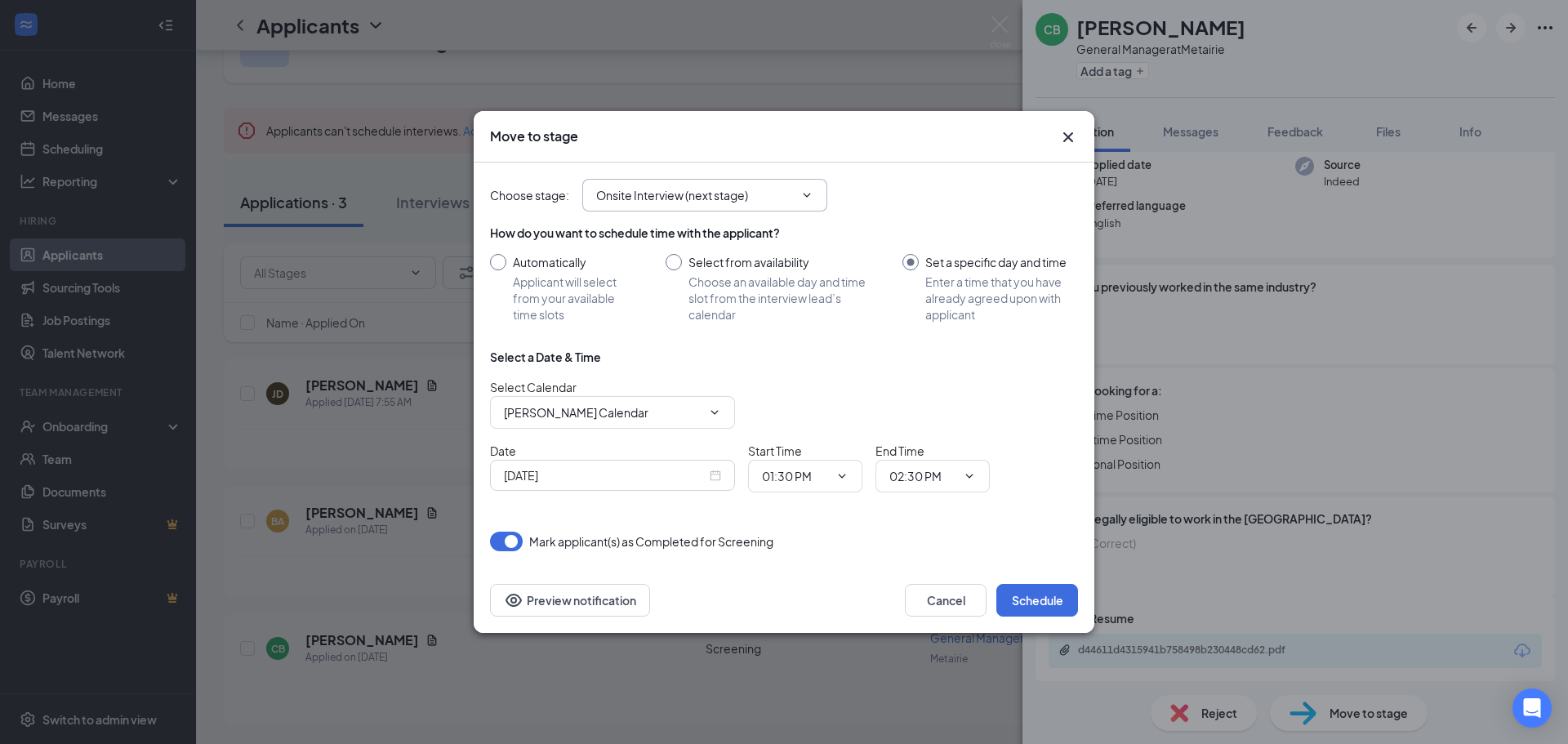
click at [722, 208] on span "Onsite Interview (next stage) Application Screening (current stage) Onsite Inte…" at bounding box center [705, 195] width 245 height 33
click at [761, 195] on input "Onsite Interview (next stage)" at bounding box center [695, 195] width 198 height 18
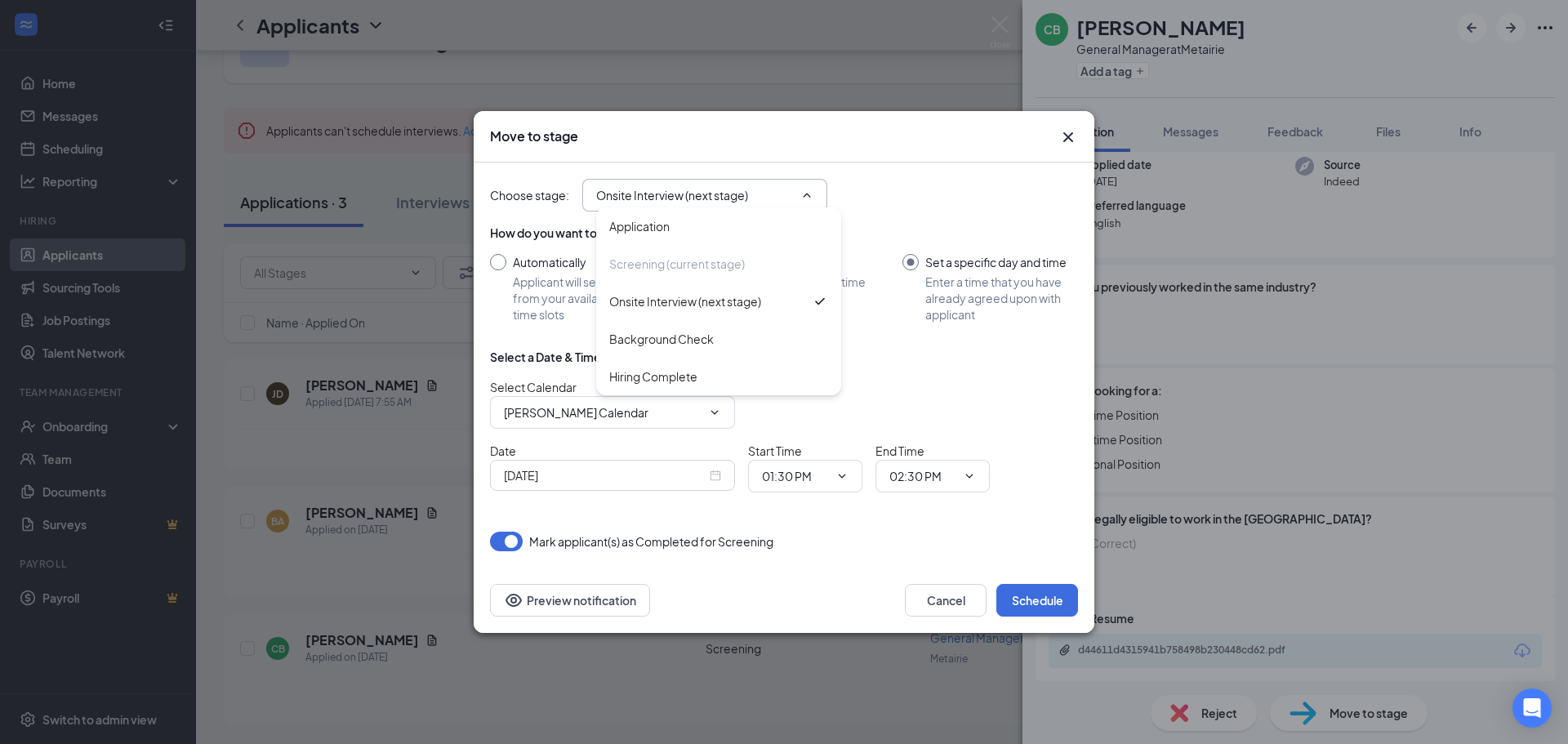
click at [761, 195] on input "Onsite Interview (next stage)" at bounding box center [695, 195] width 198 height 18
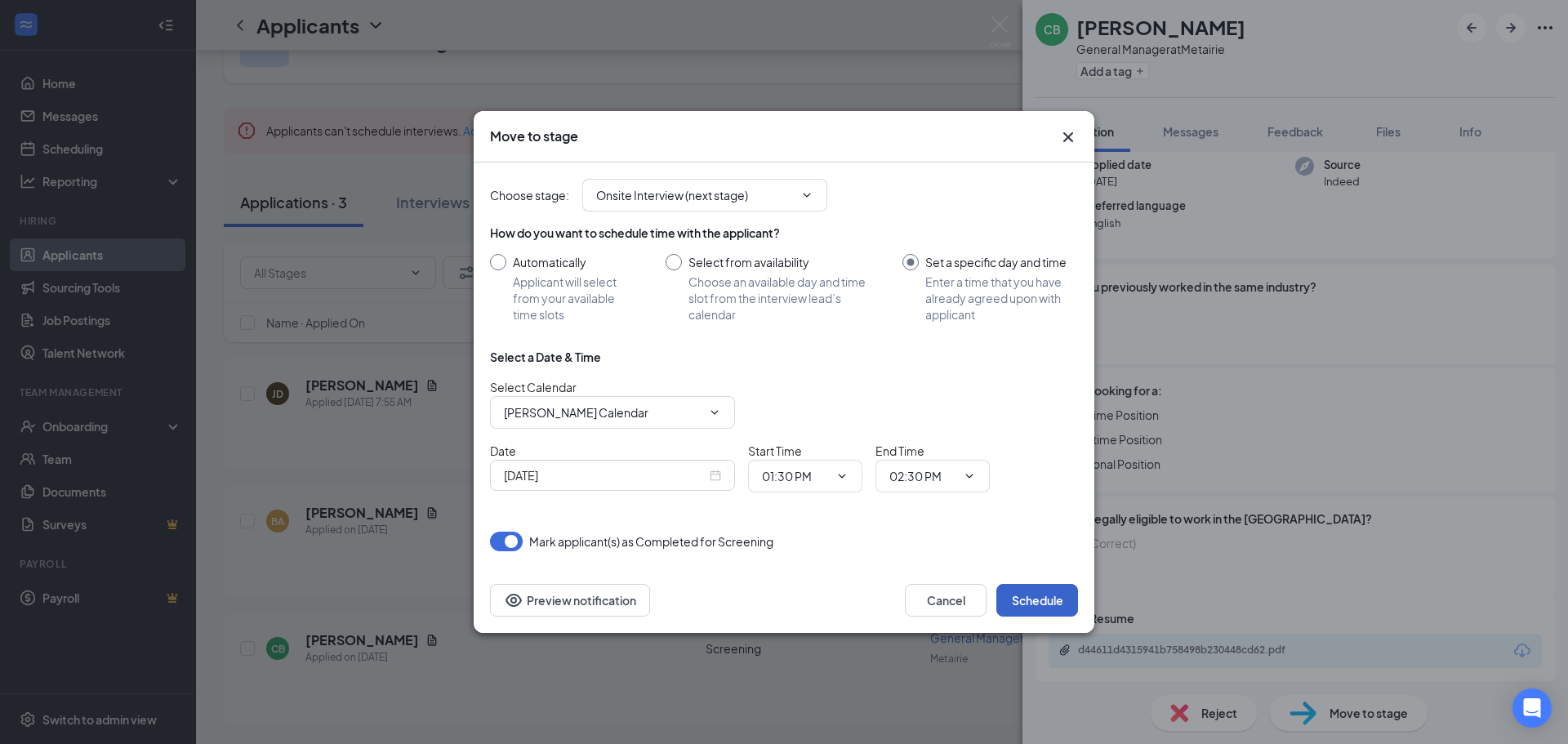
click at [1023, 595] on button "Schedule" at bounding box center [1037, 600] width 81 height 33
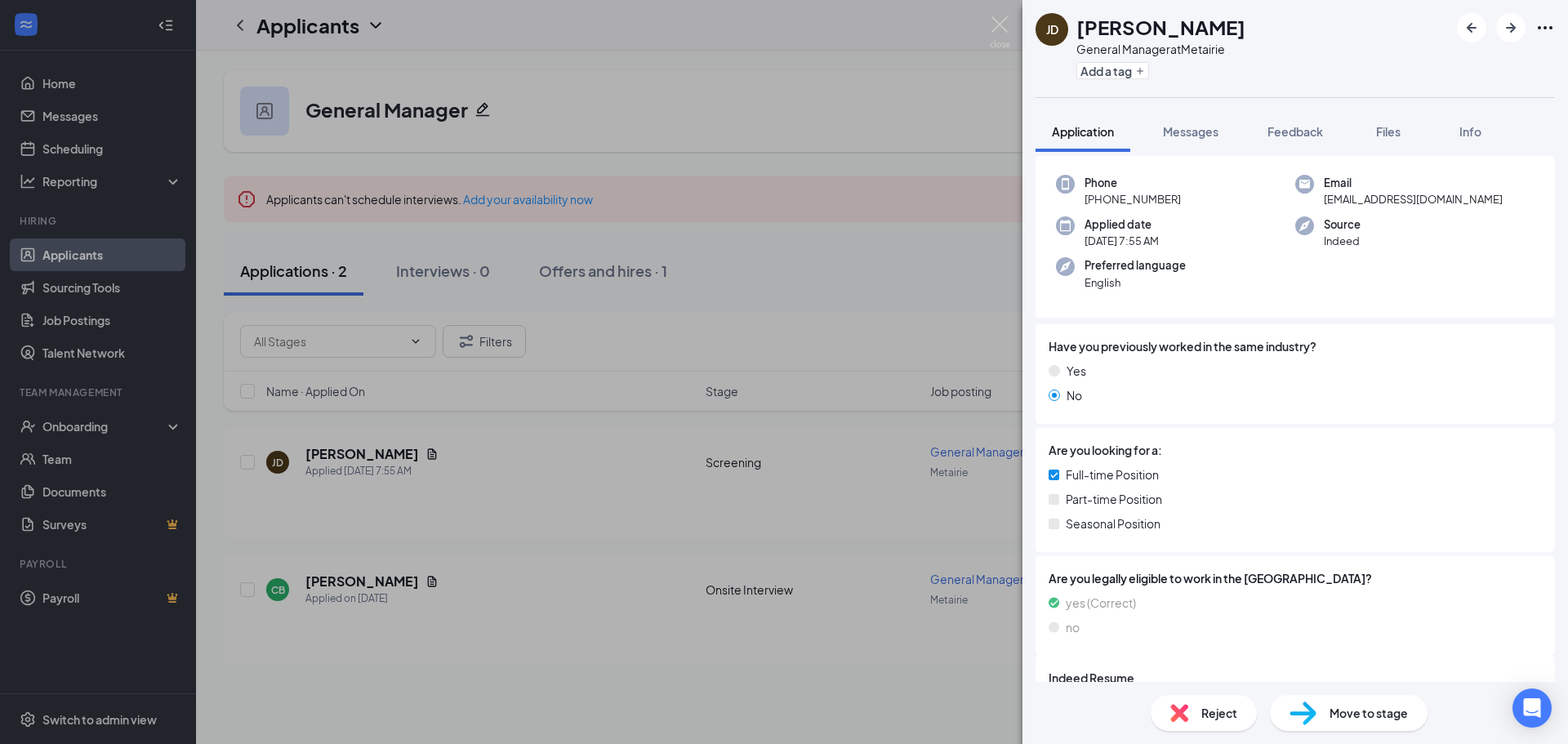
scroll to position [179, 0]
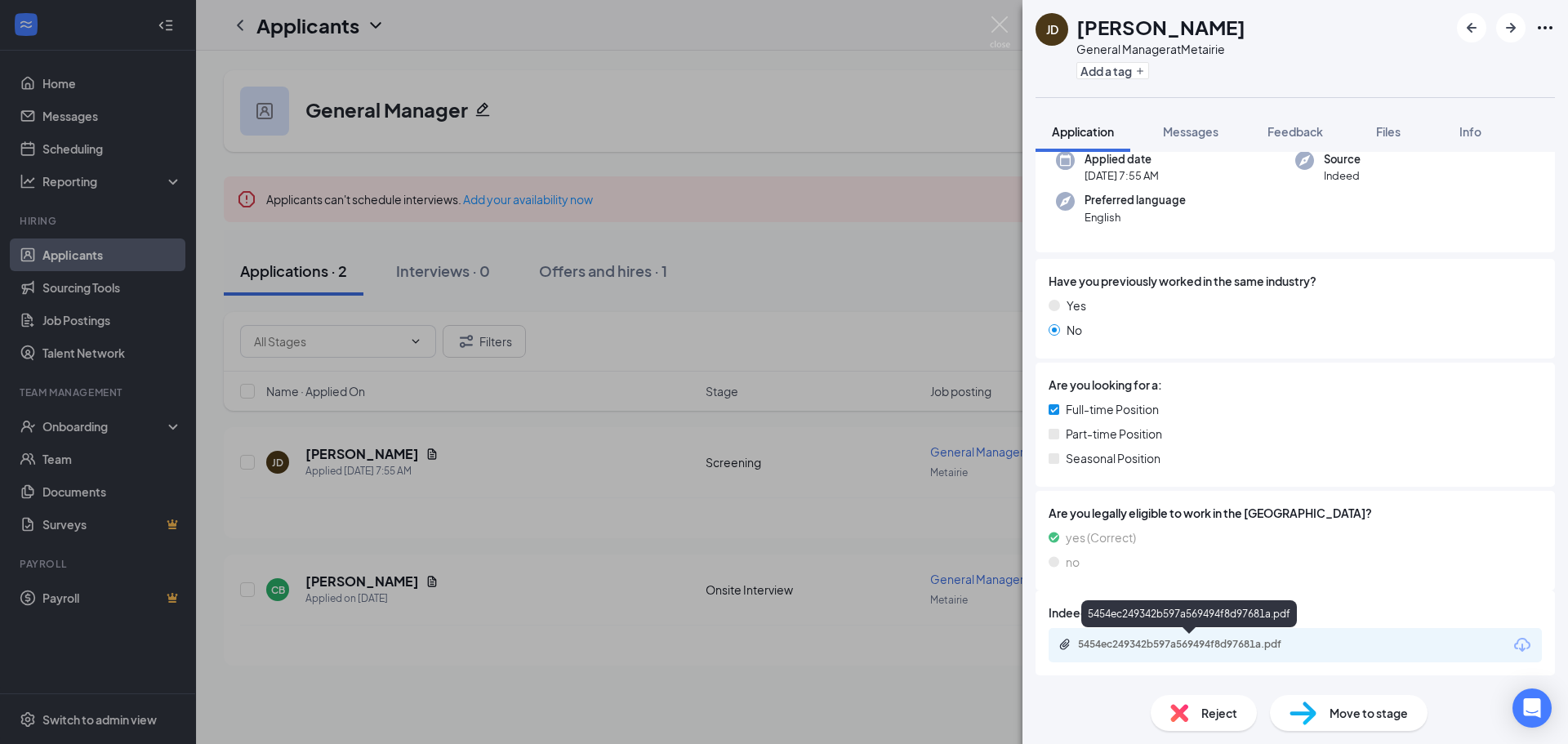
click at [1178, 640] on div "5454ec249342b597a569494f8d97681a.pdf" at bounding box center [1192, 644] width 228 height 13
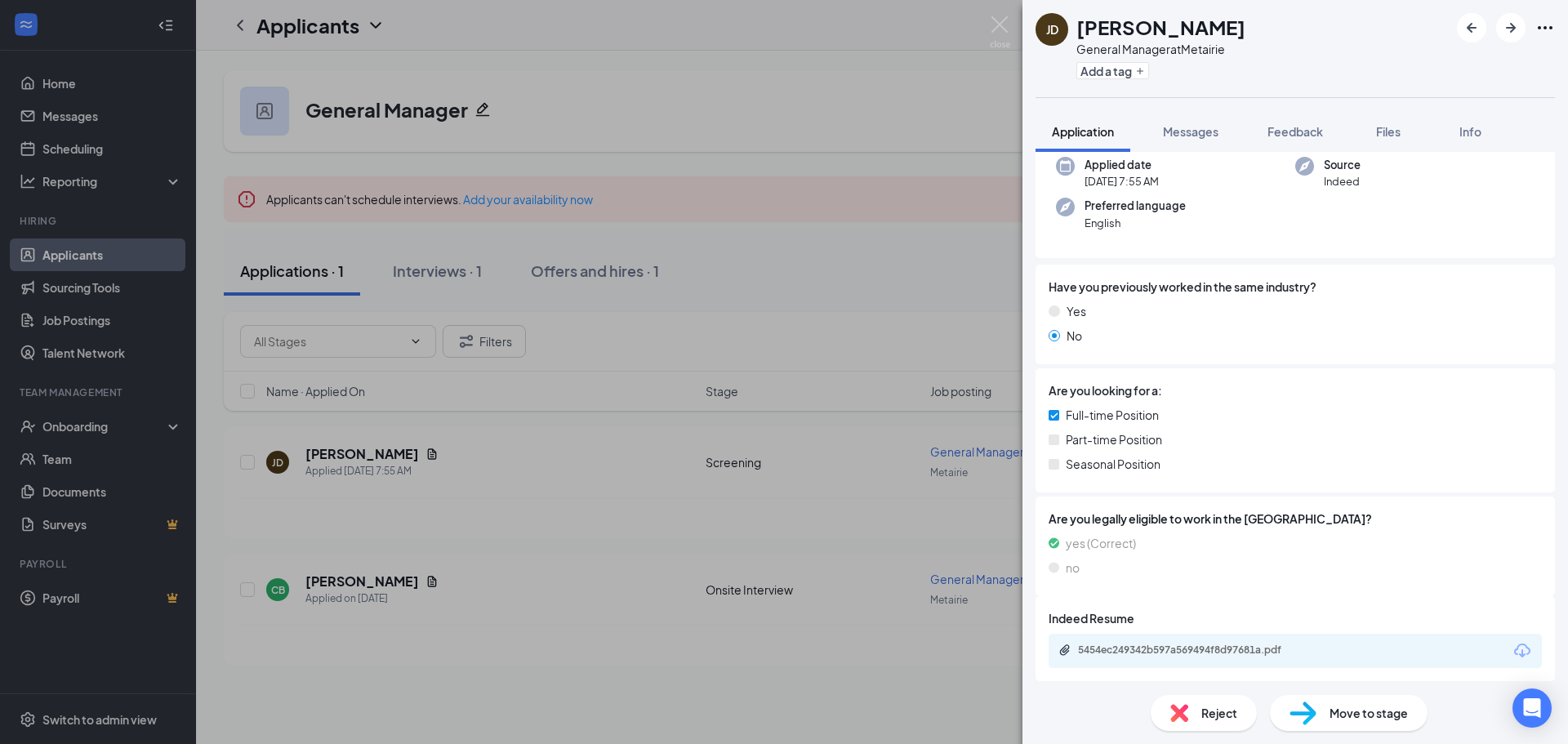
click at [1205, 716] on span "Reject" at bounding box center [1219, 713] width 36 height 18
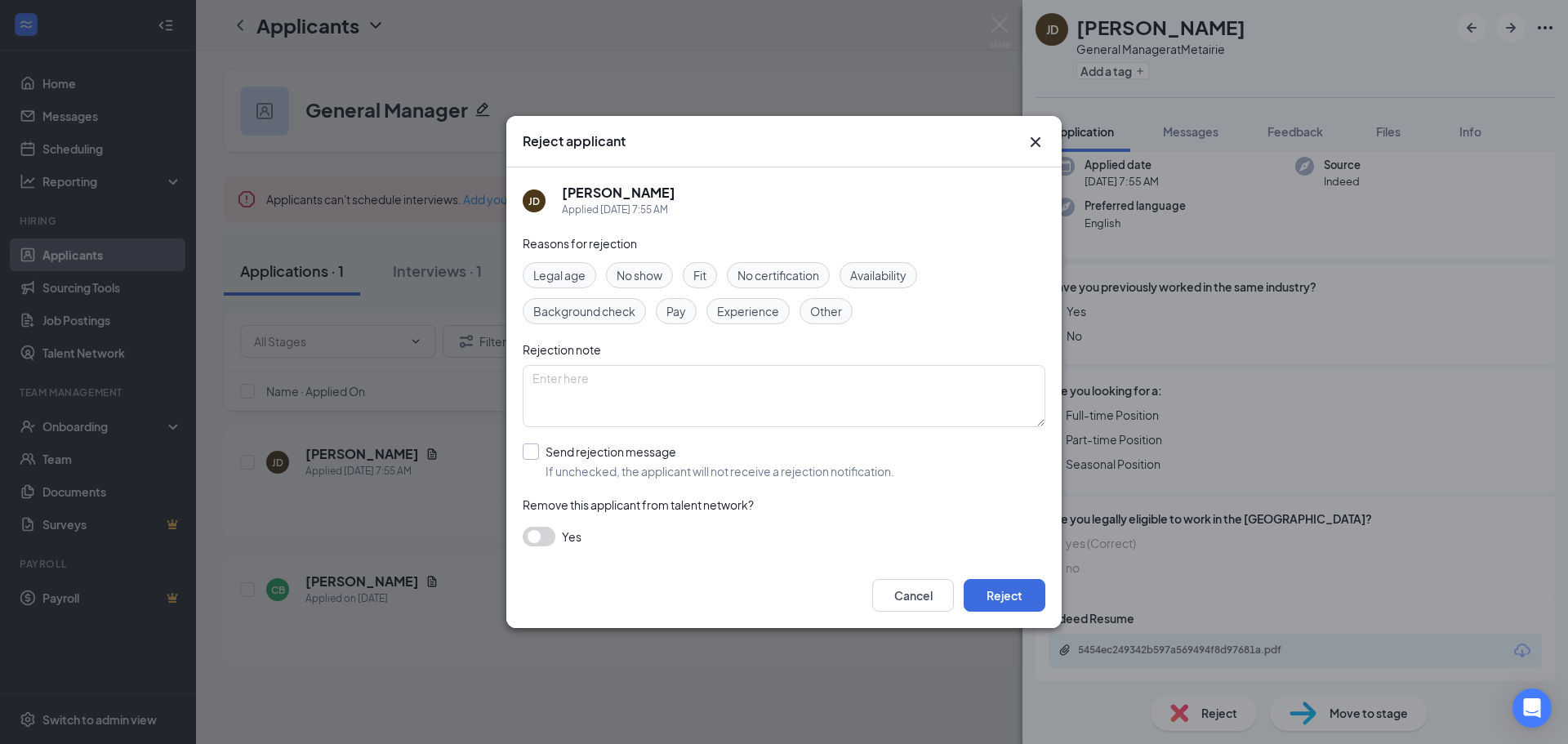
click at [568, 448] on input "Send rejection message If unchecked, the applicant will not receive a rejection…" at bounding box center [708, 462] width 371 height 36
checkbox input "true"
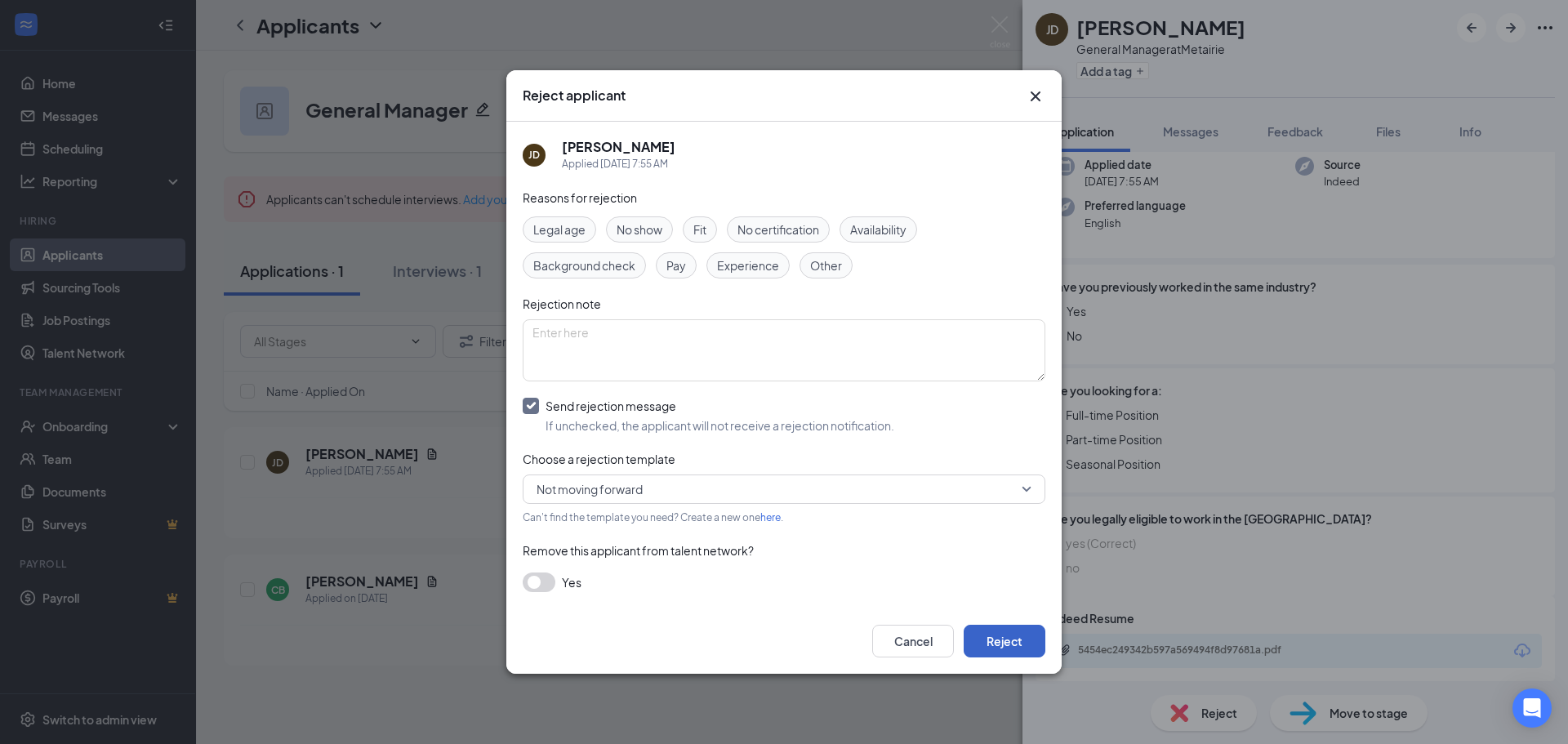
click at [1019, 645] on button "Reject" at bounding box center [1004, 641] width 81 height 33
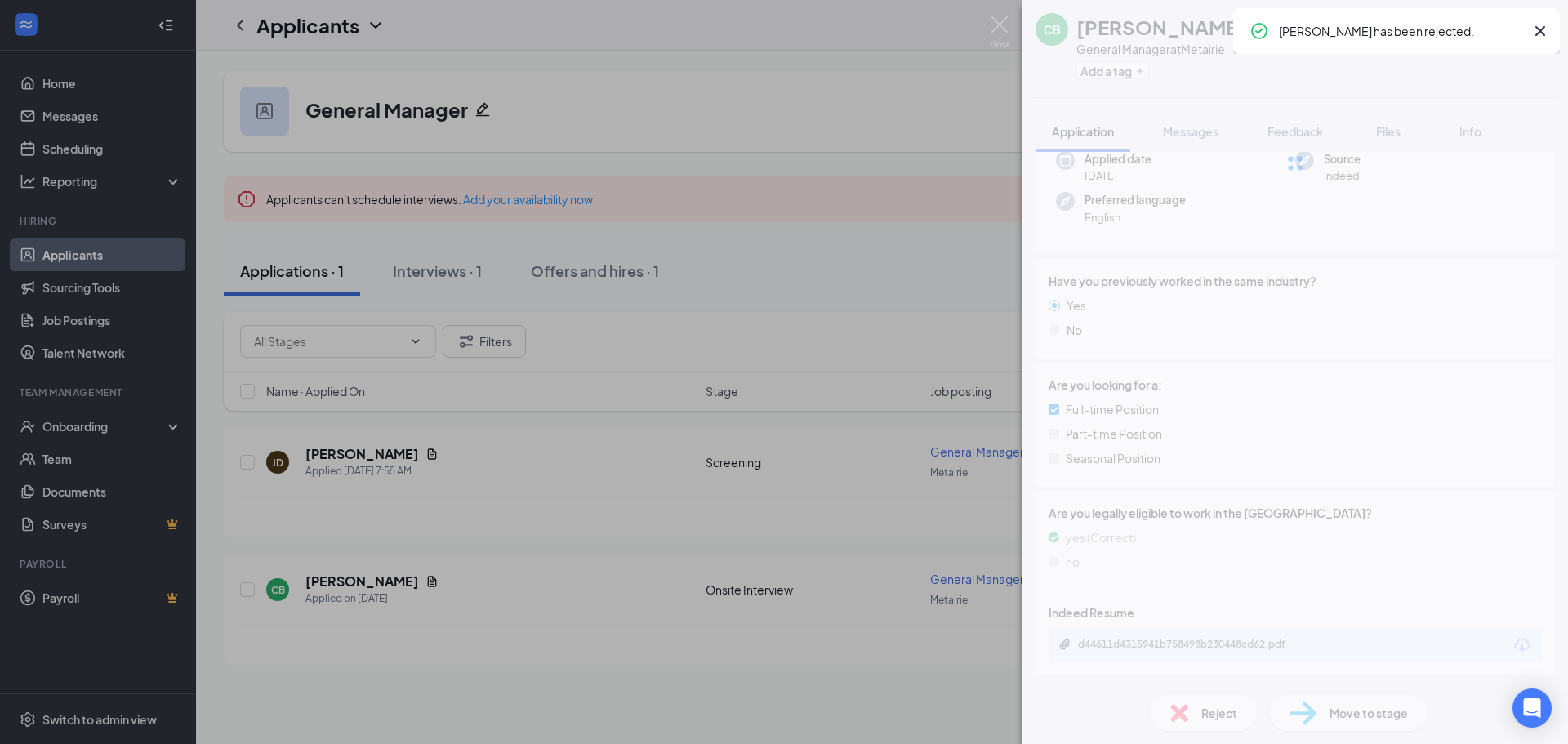
scroll to position [127, 0]
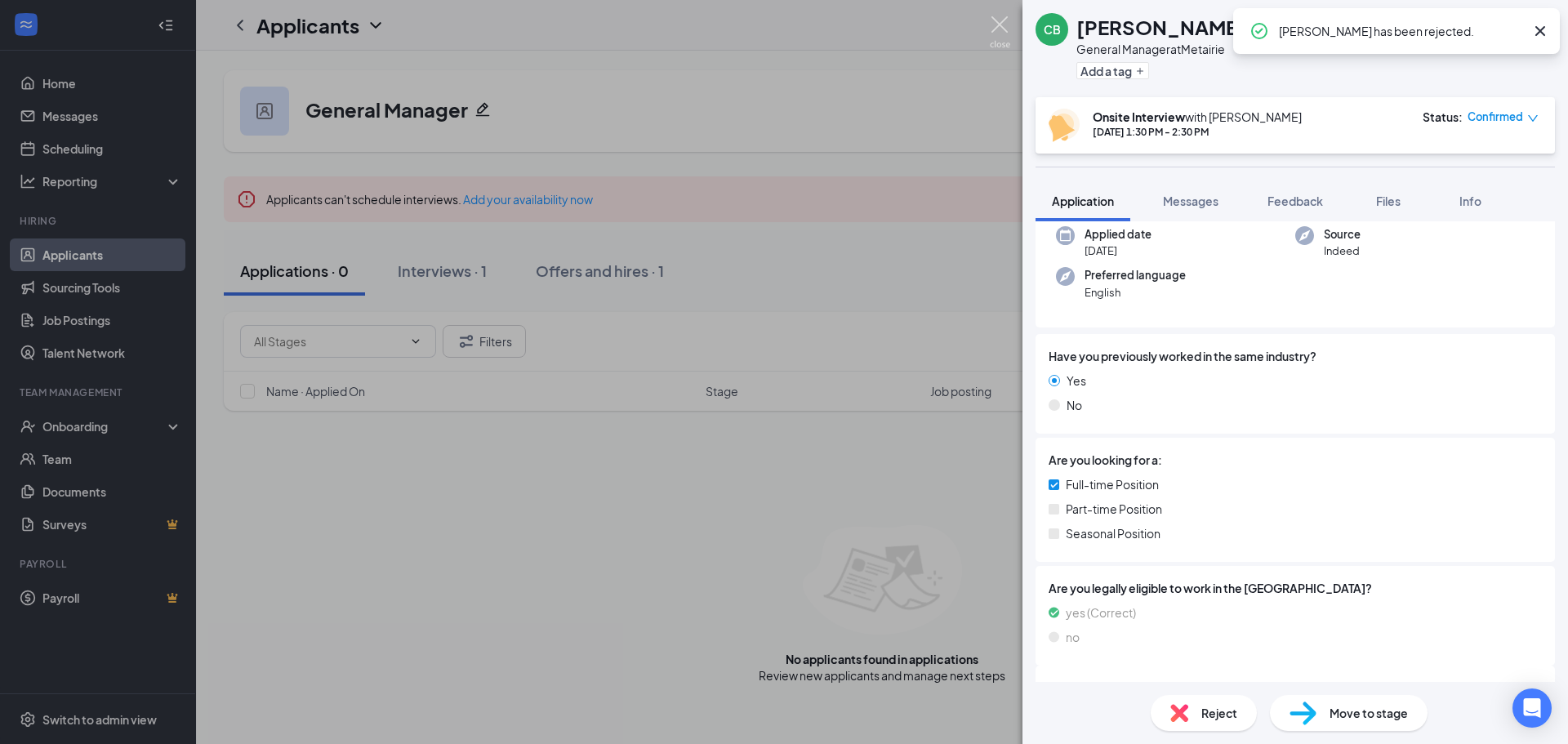
click at [1005, 25] on img at bounding box center [1000, 32] width 21 height 32
